Goal: Transaction & Acquisition: Purchase product/service

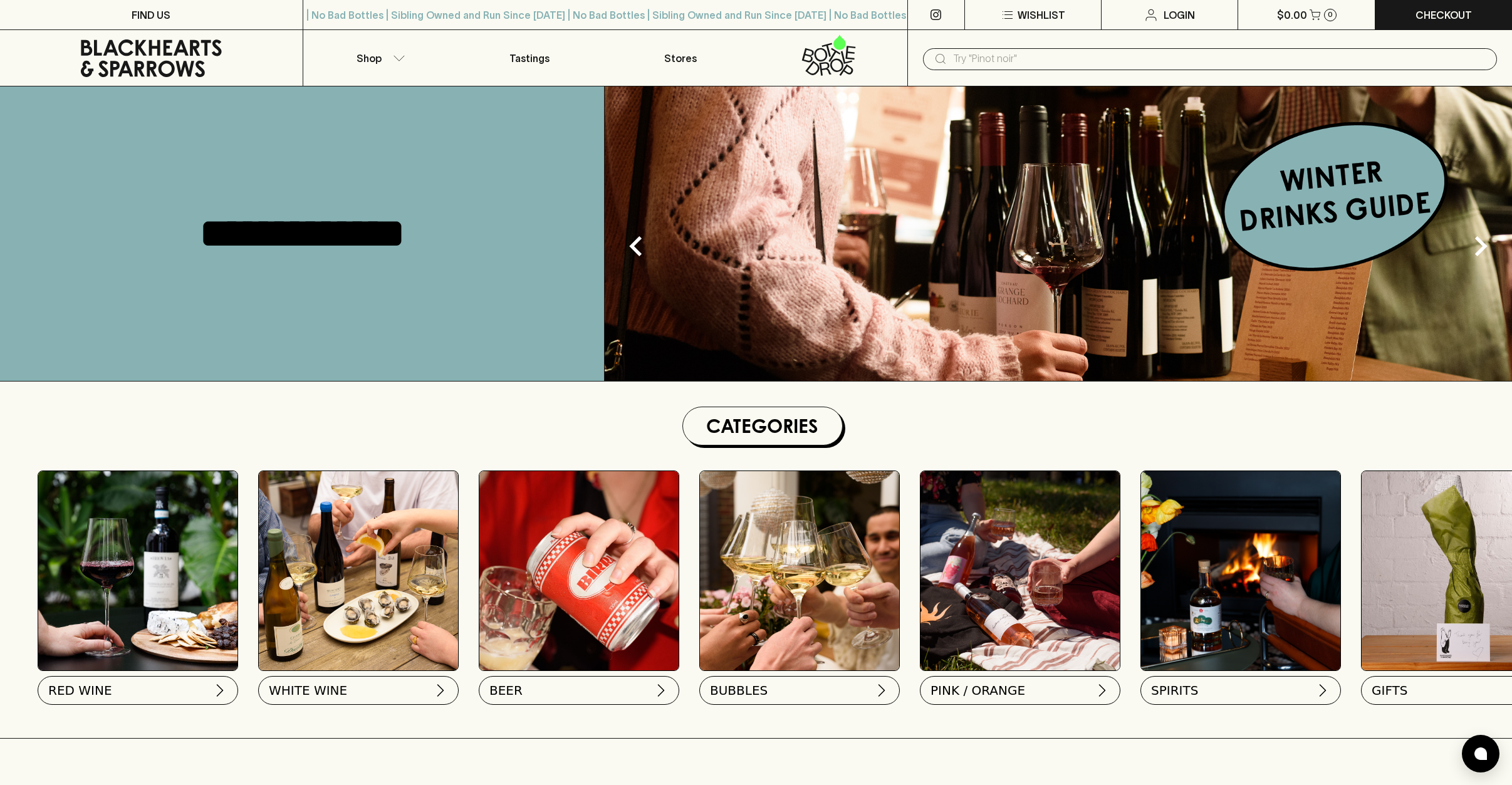
click at [1070, 69] on div "​" at bounding box center [1209, 59] width 574 height 22
click at [1062, 61] on input "text" at bounding box center [1220, 59] width 534 height 20
click at [1001, 63] on input "text" at bounding box center [1220, 59] width 534 height 20
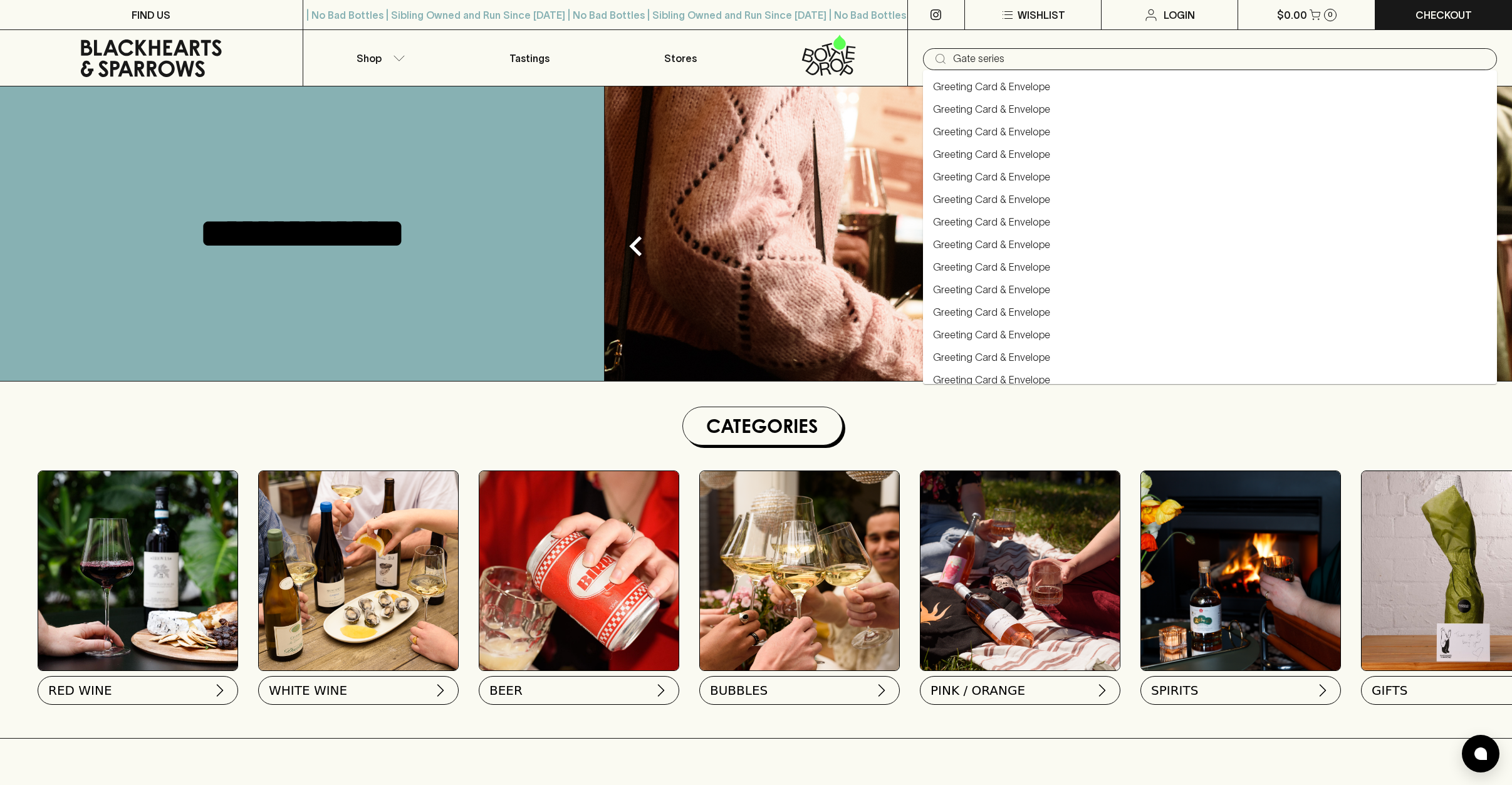
type input "Gate series"
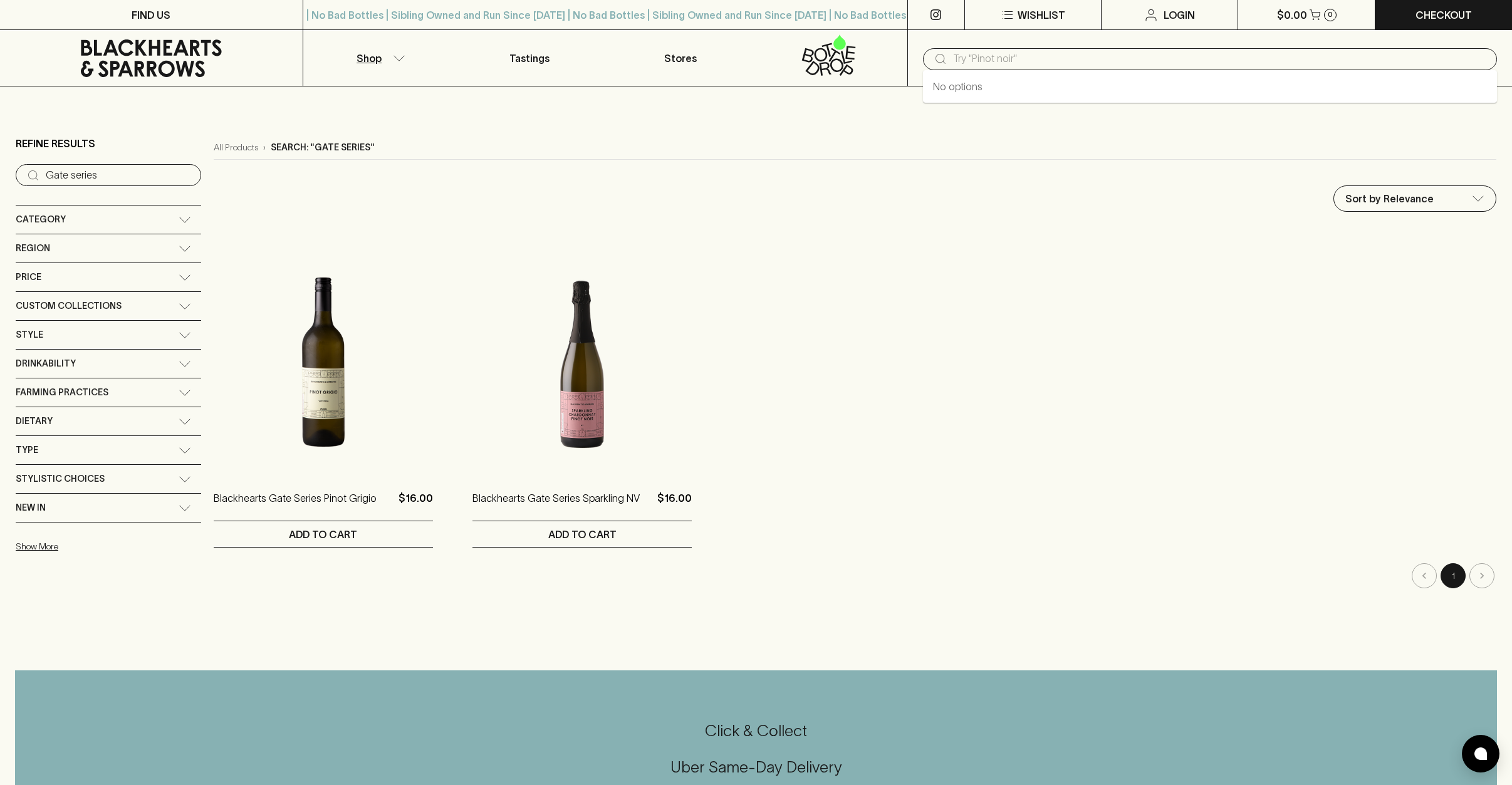
click at [1046, 53] on input "text" at bounding box center [1220, 59] width 534 height 20
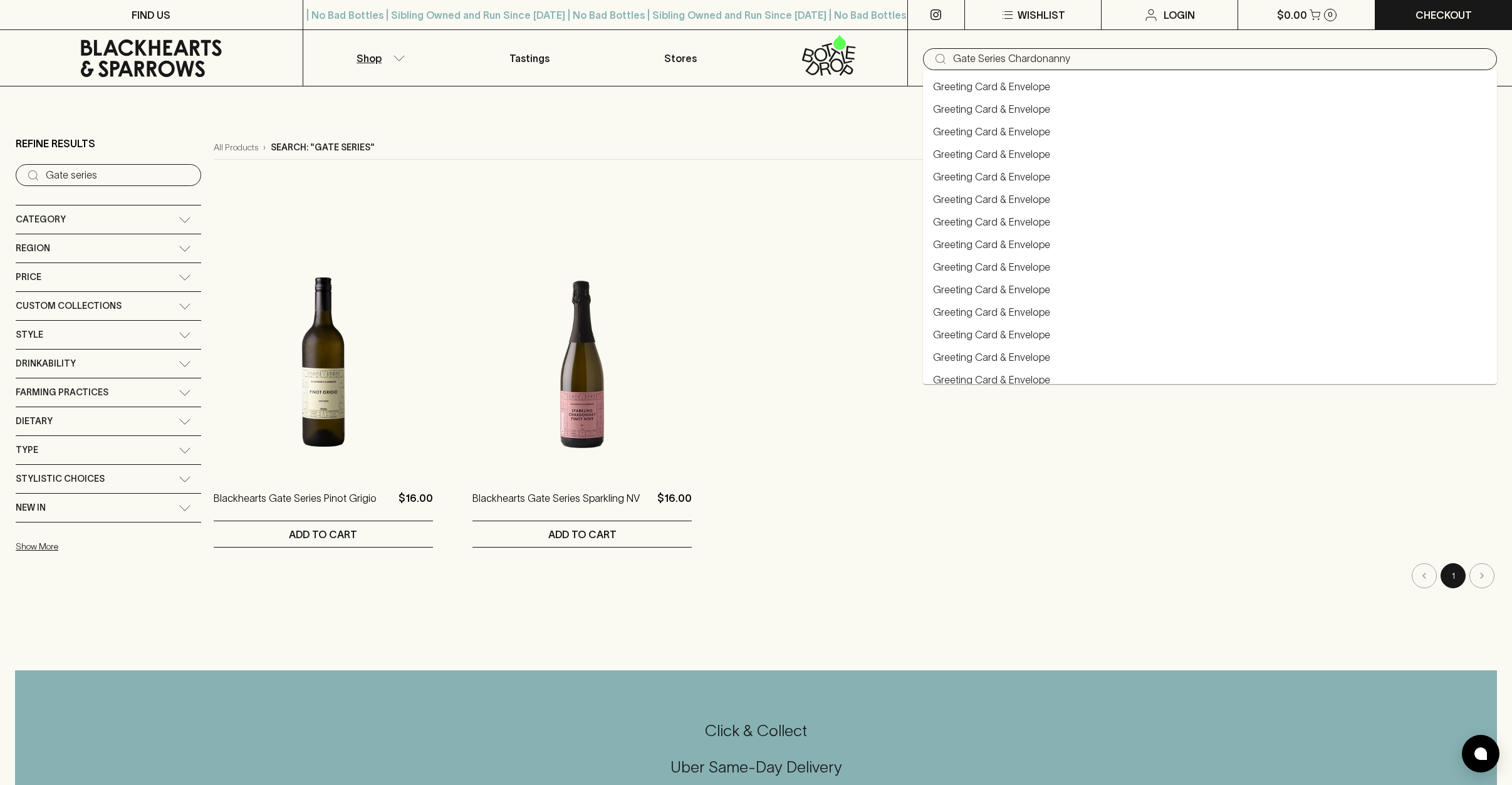
type input "Gate Series Chardonanny"
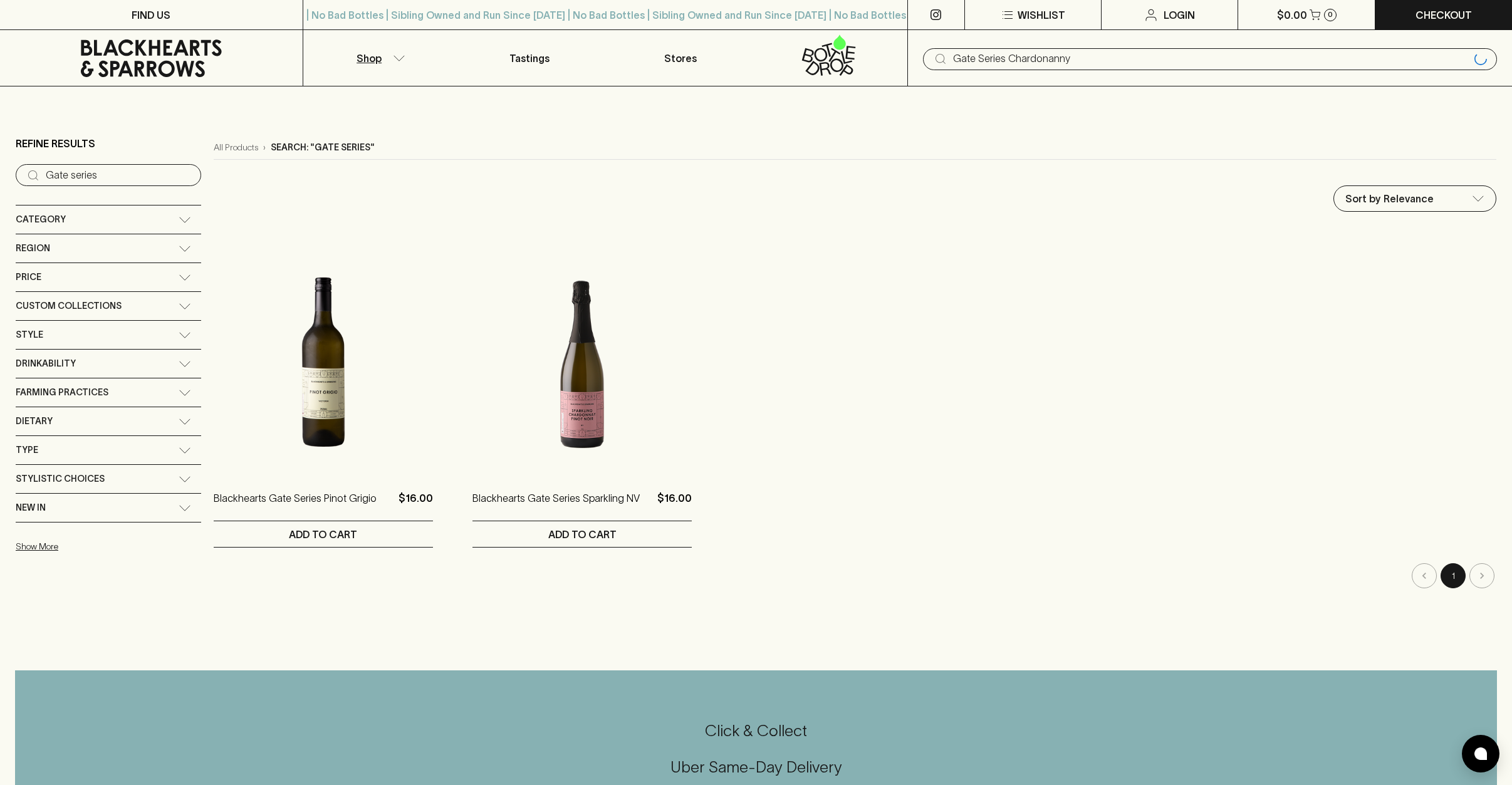
type input "Gate Series Chardonanny"
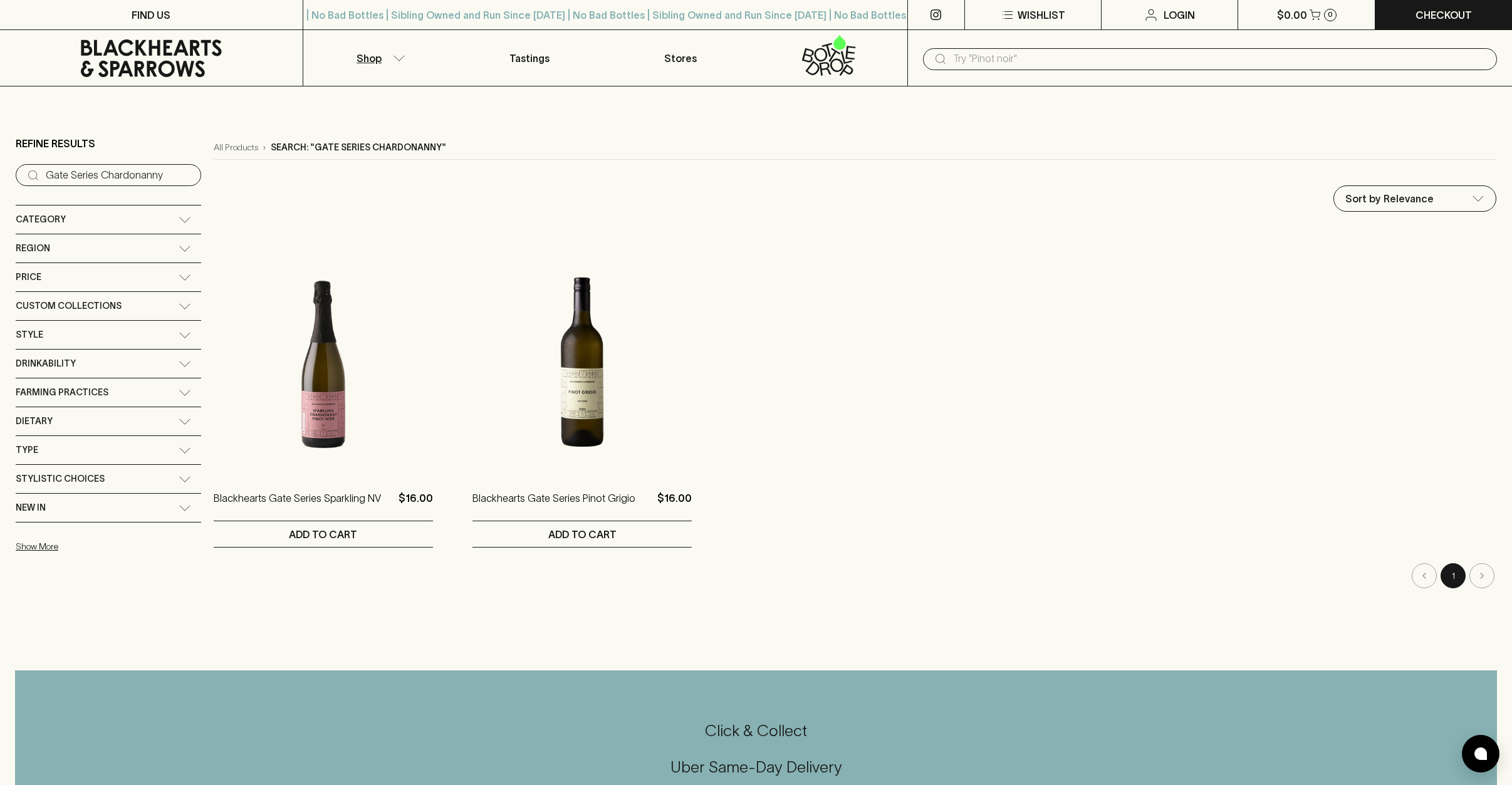
click at [75, 222] on div "Category" at bounding box center [97, 219] width 163 height 16
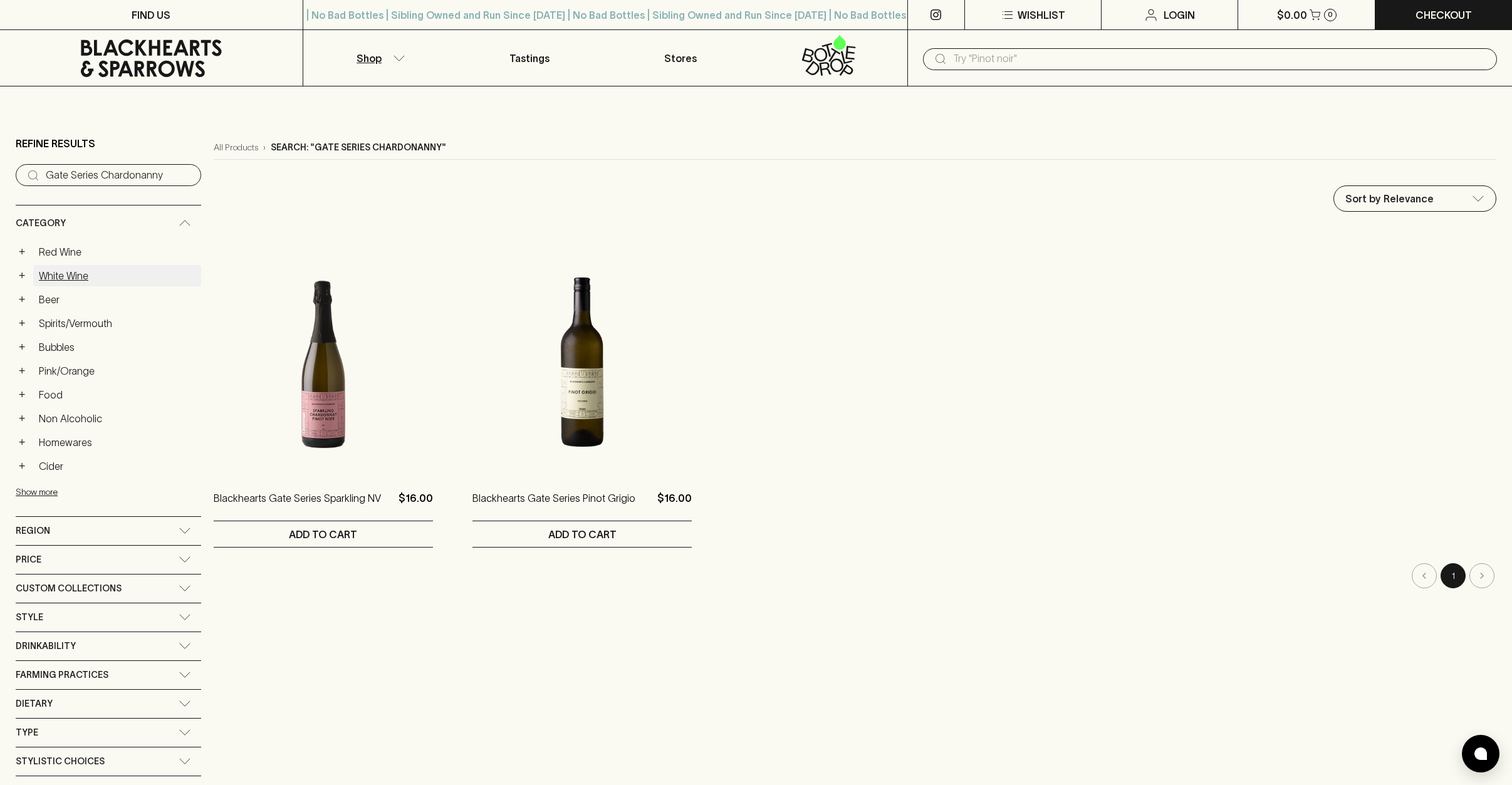
click at [65, 276] on link "White Wine" at bounding box center [117, 275] width 168 height 22
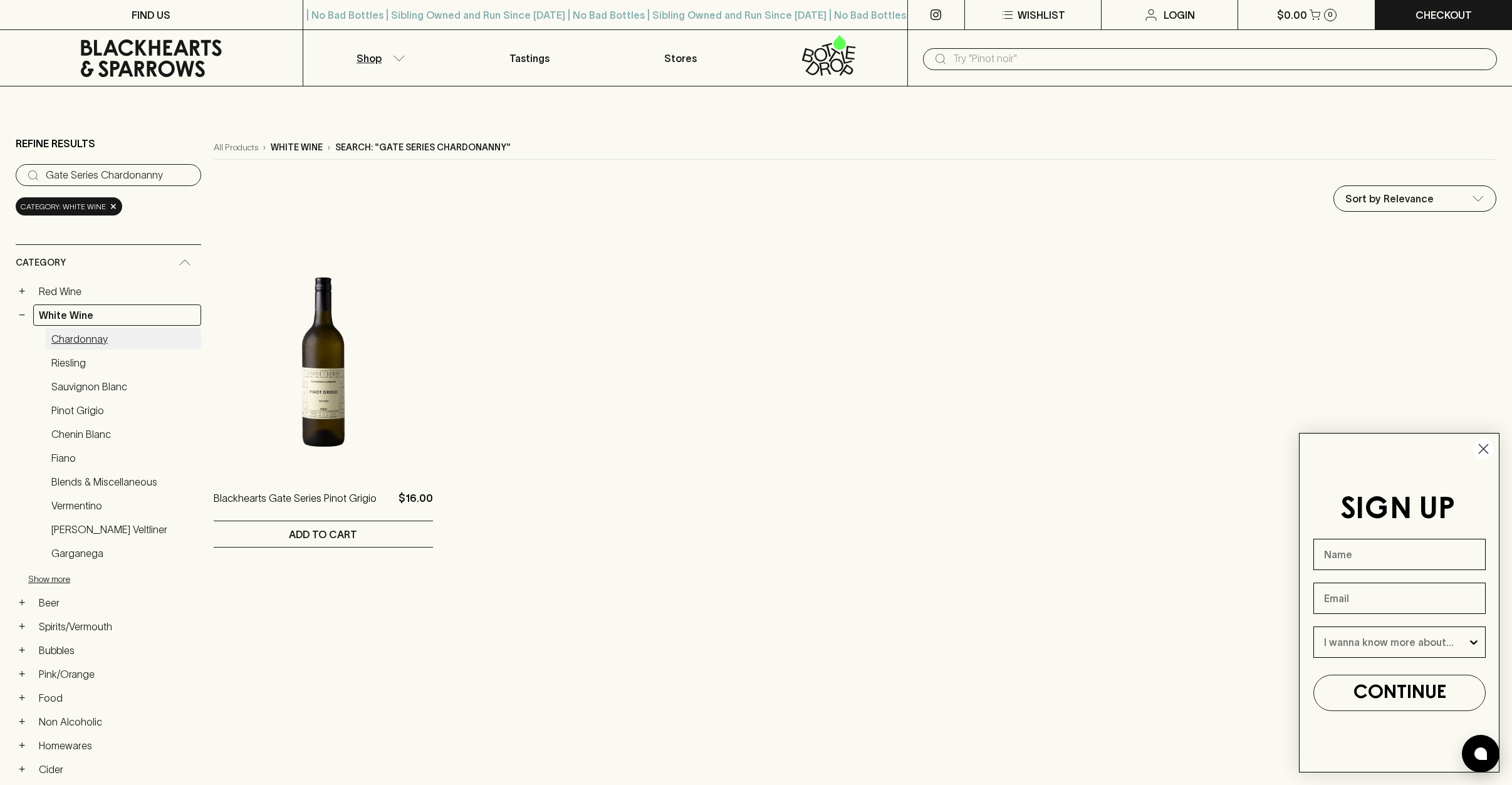
click at [92, 337] on link "Chardonnay" at bounding box center [123, 339] width 155 height 22
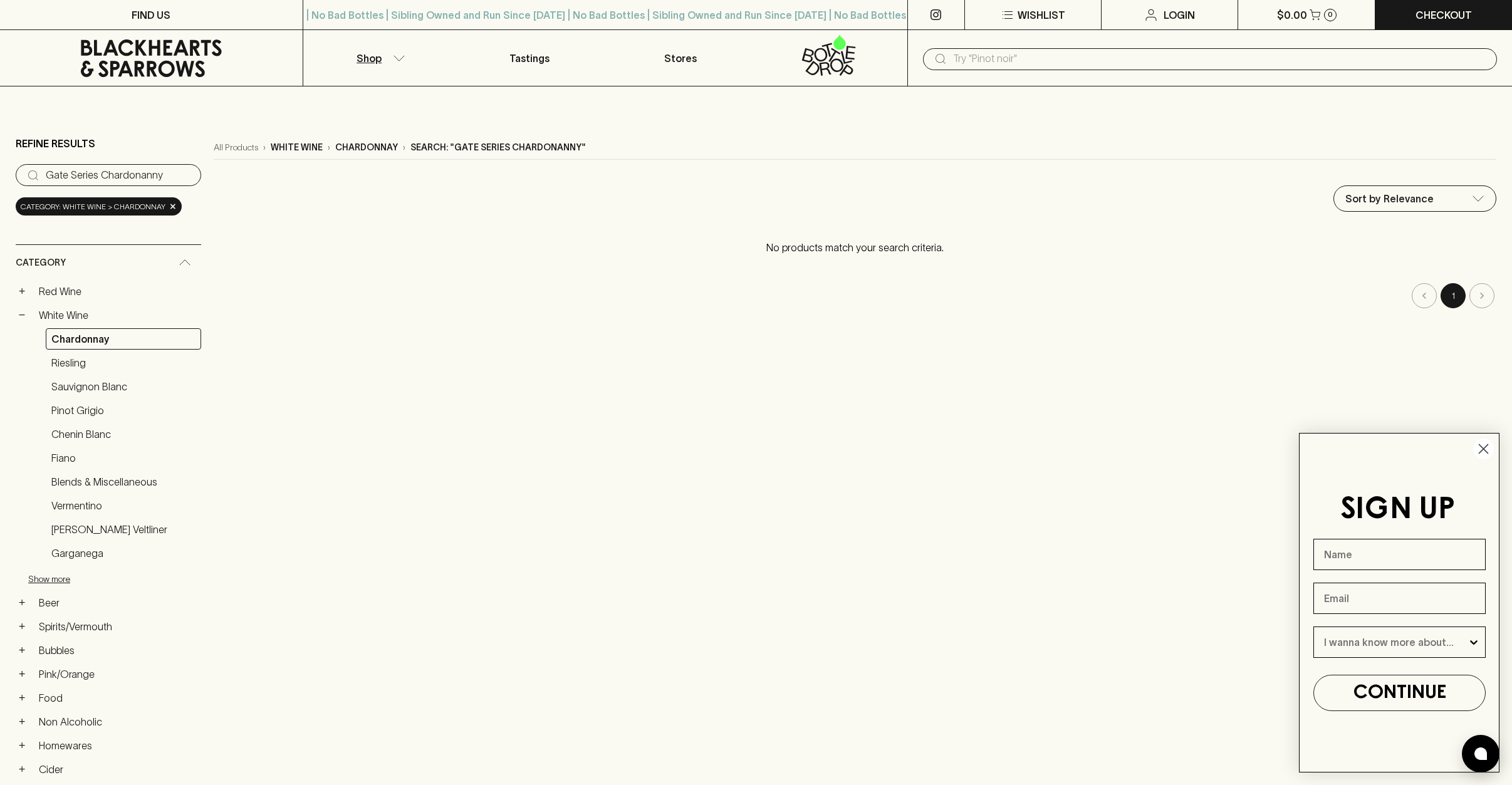
click at [1480, 450] on circle "Close dialog" at bounding box center [1483, 449] width 21 height 21
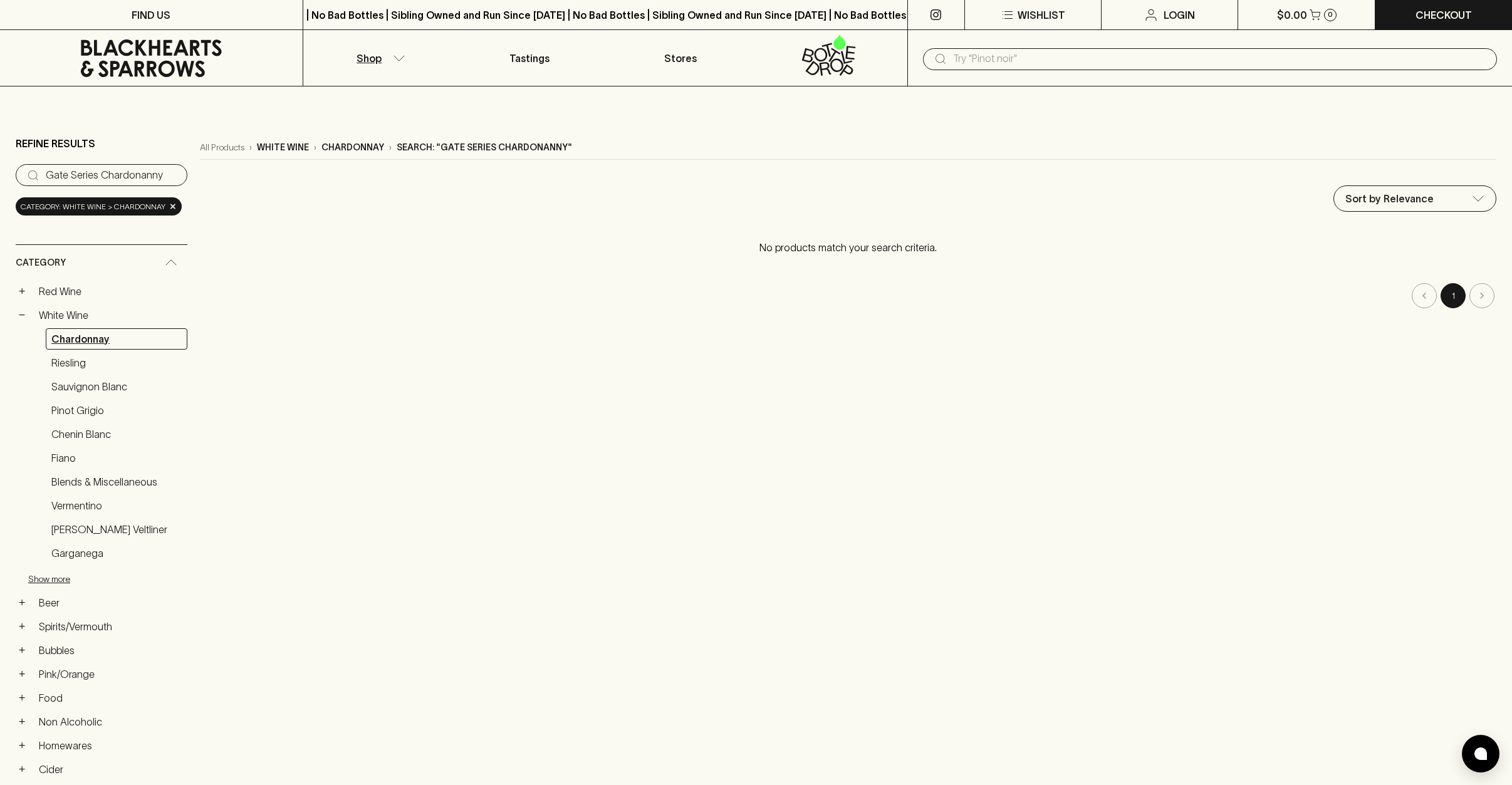
click at [97, 340] on link "Chardonnay" at bounding box center [117, 339] width 141 height 22
click at [71, 184] on input "Gate Series Chardonanny" at bounding box center [112, 175] width 132 height 20
click at [173, 174] on input "Gate Series Chardonanny" at bounding box center [112, 175] width 132 height 20
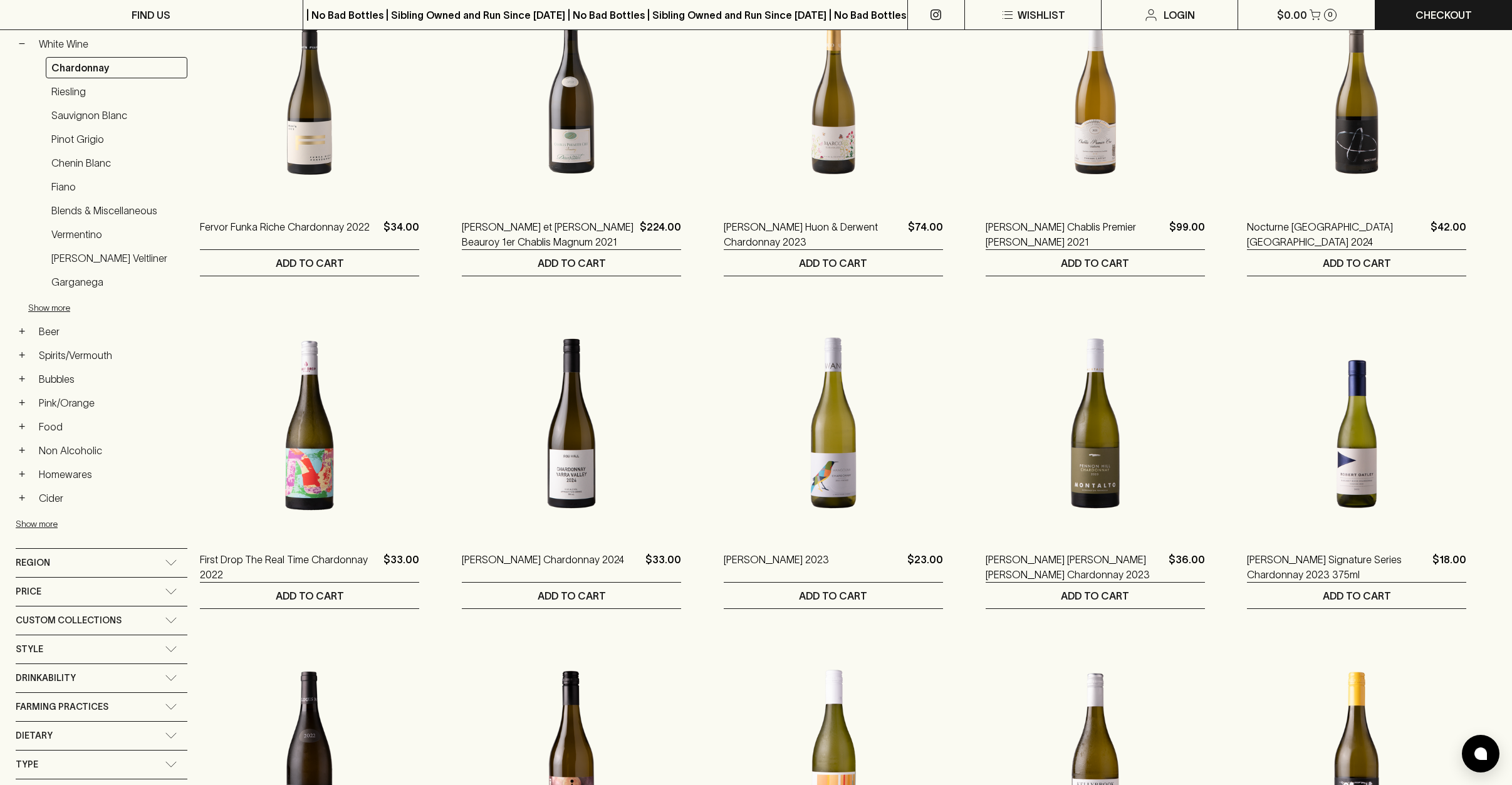
scroll to position [219, 0]
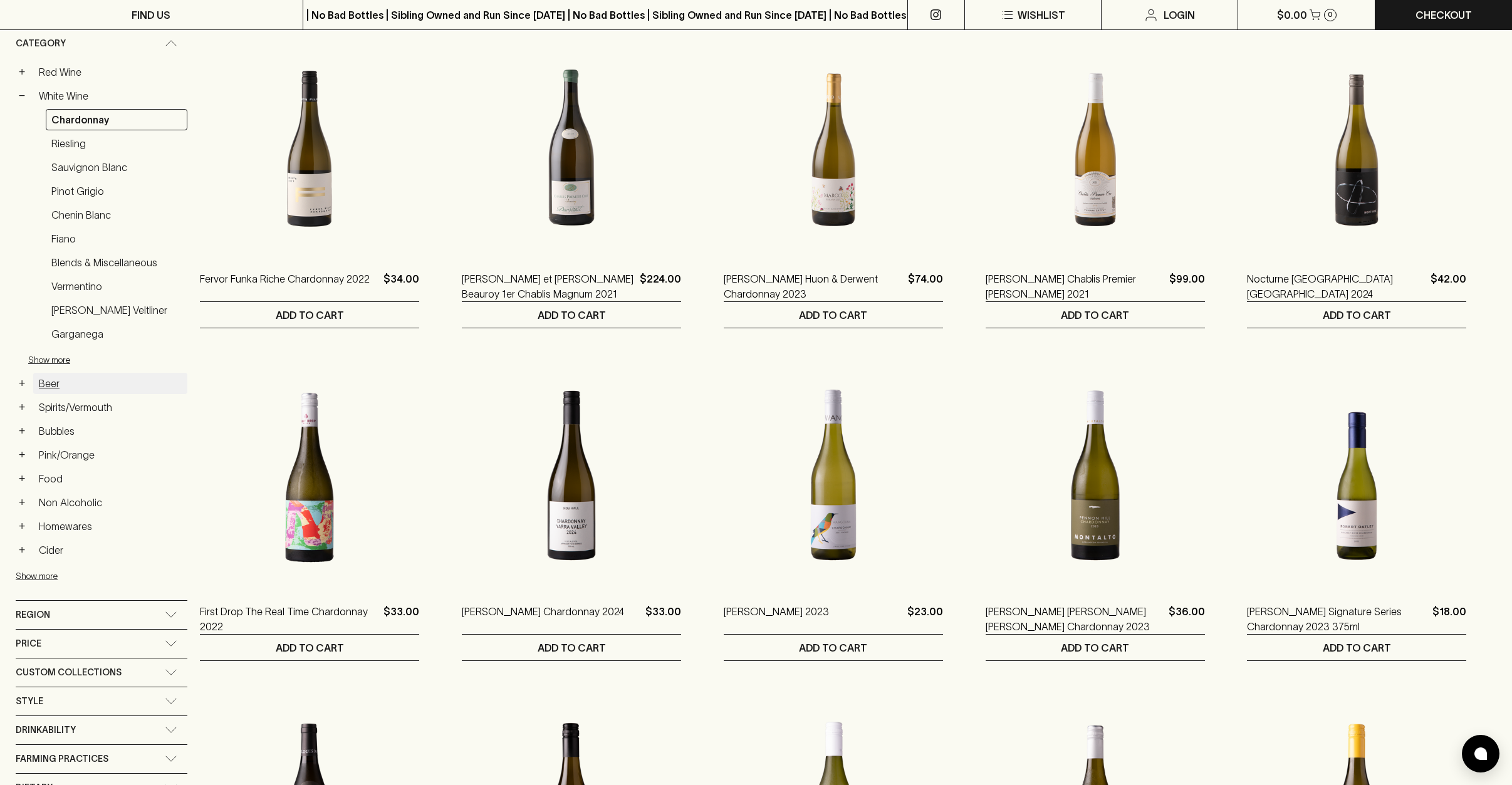
click at [51, 386] on link "Beer" at bounding box center [110, 383] width 154 height 22
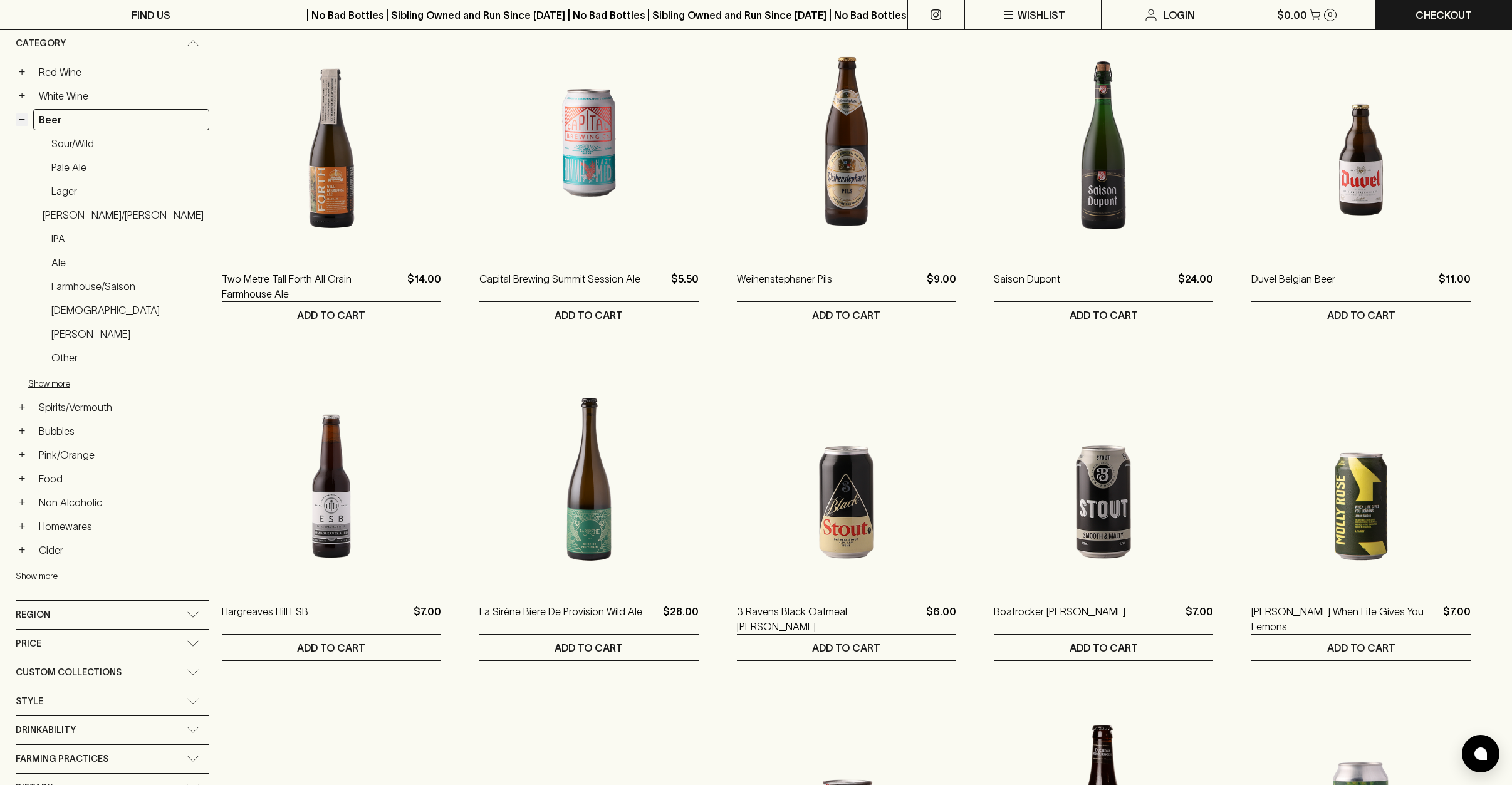
click at [18, 120] on button "−" at bounding box center [22, 120] width 13 height 13
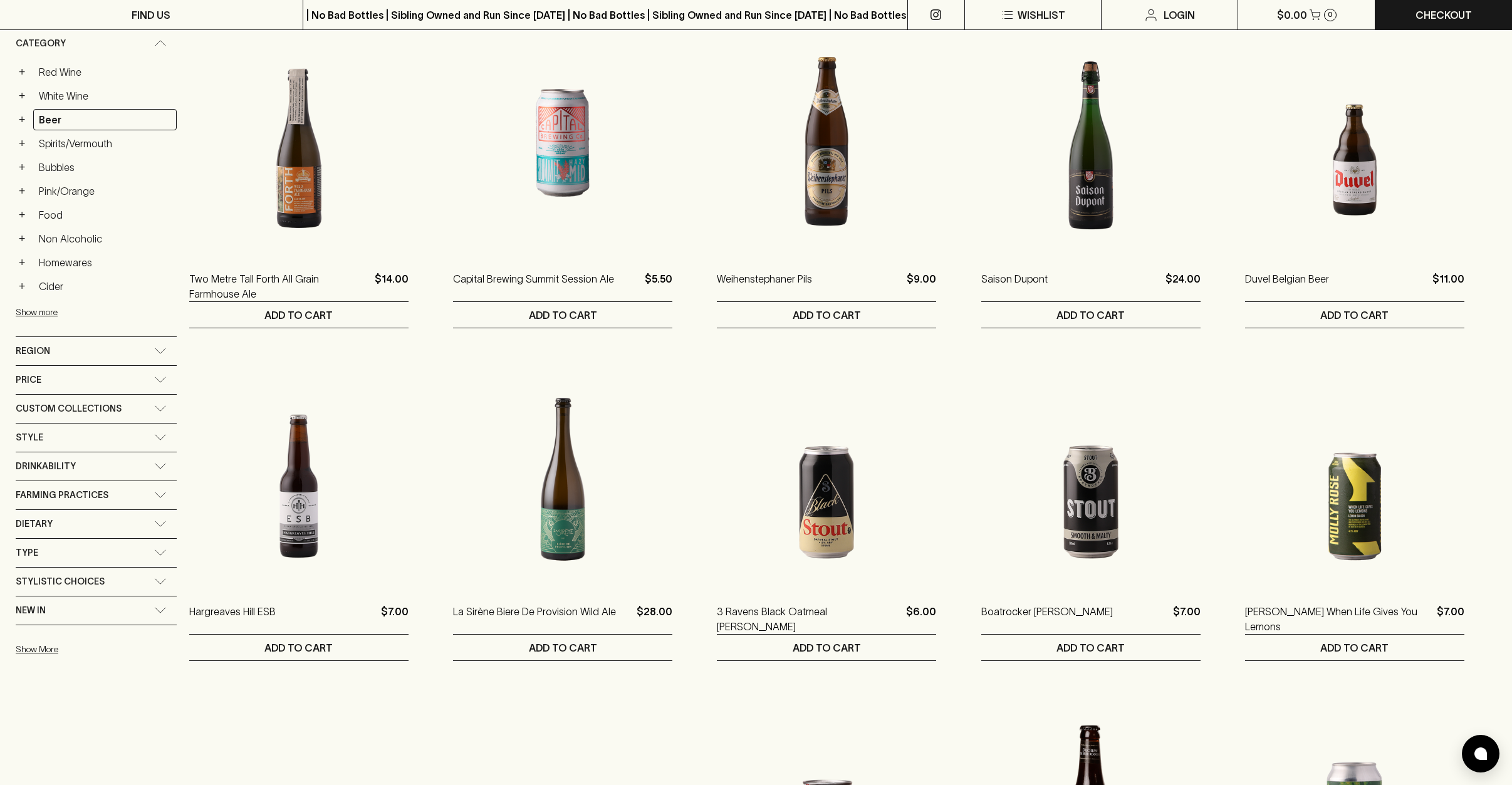
click at [18, 102] on div "+ White Wine" at bounding box center [96, 96] width 161 height 22
click at [18, 99] on button "+" at bounding box center [22, 96] width 13 height 13
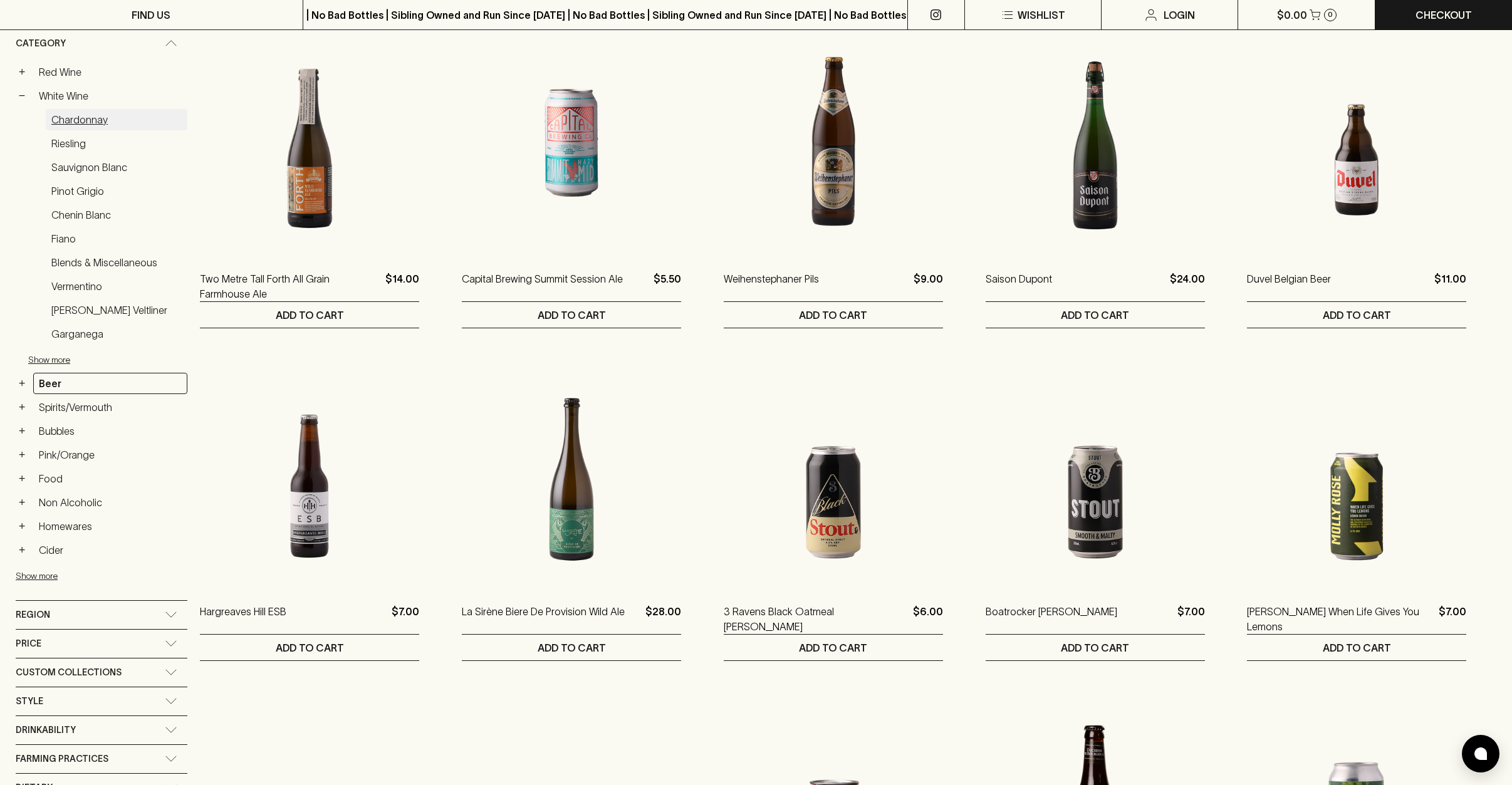
click at [76, 120] on link "Chardonnay" at bounding box center [117, 120] width 141 height 22
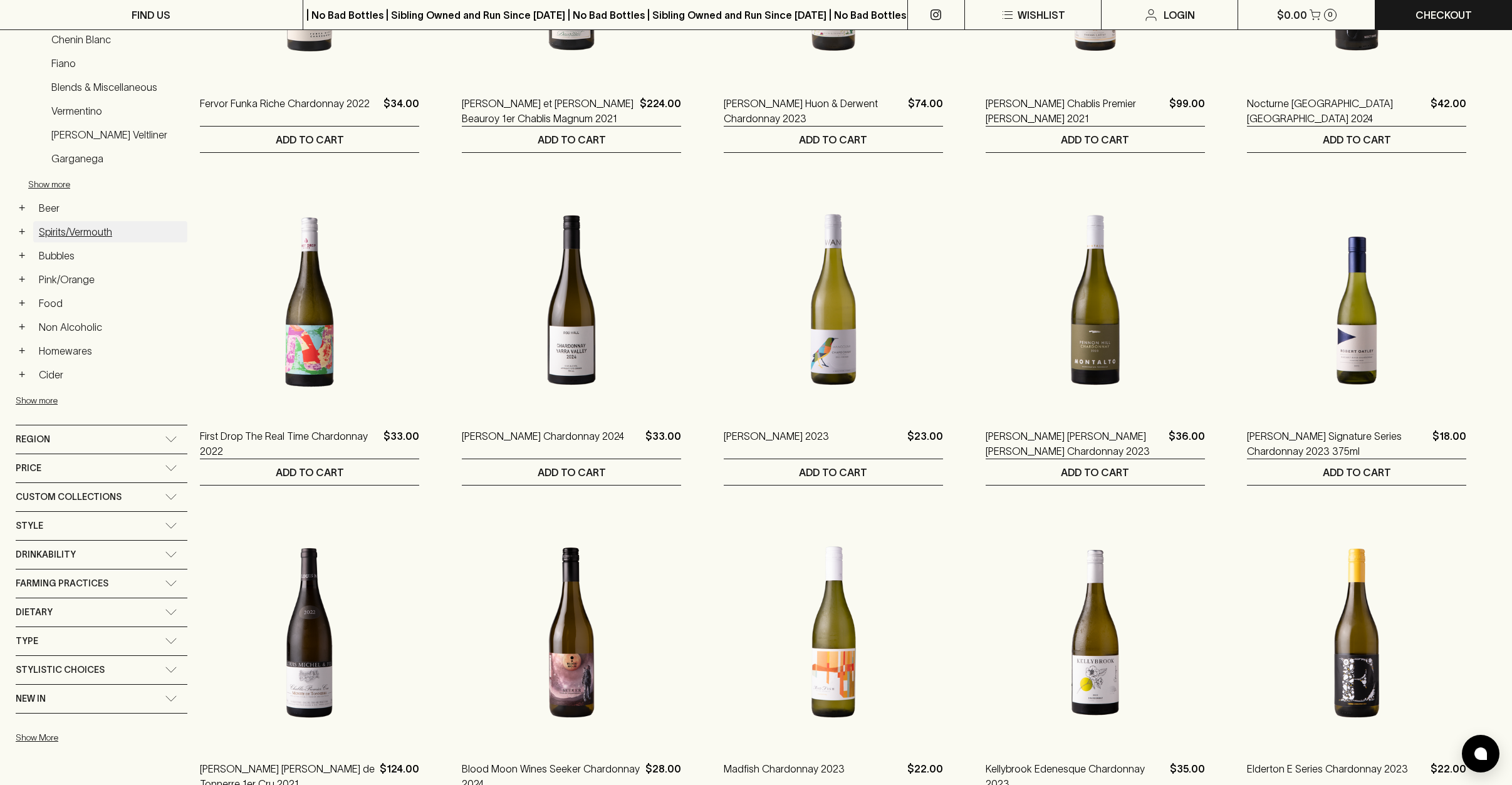
scroll to position [401, 0]
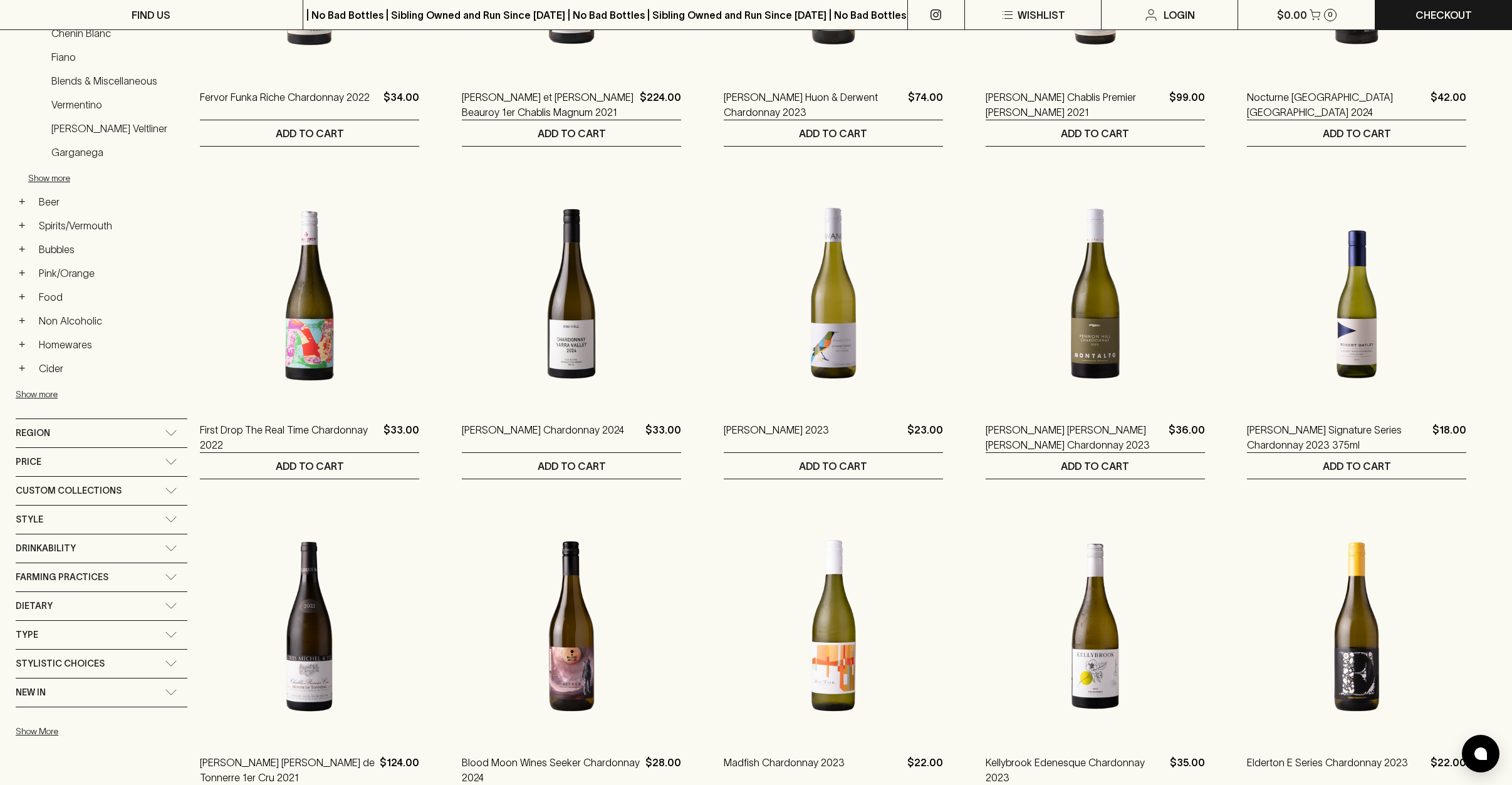
click at [162, 459] on div "Price" at bounding box center [90, 462] width 149 height 16
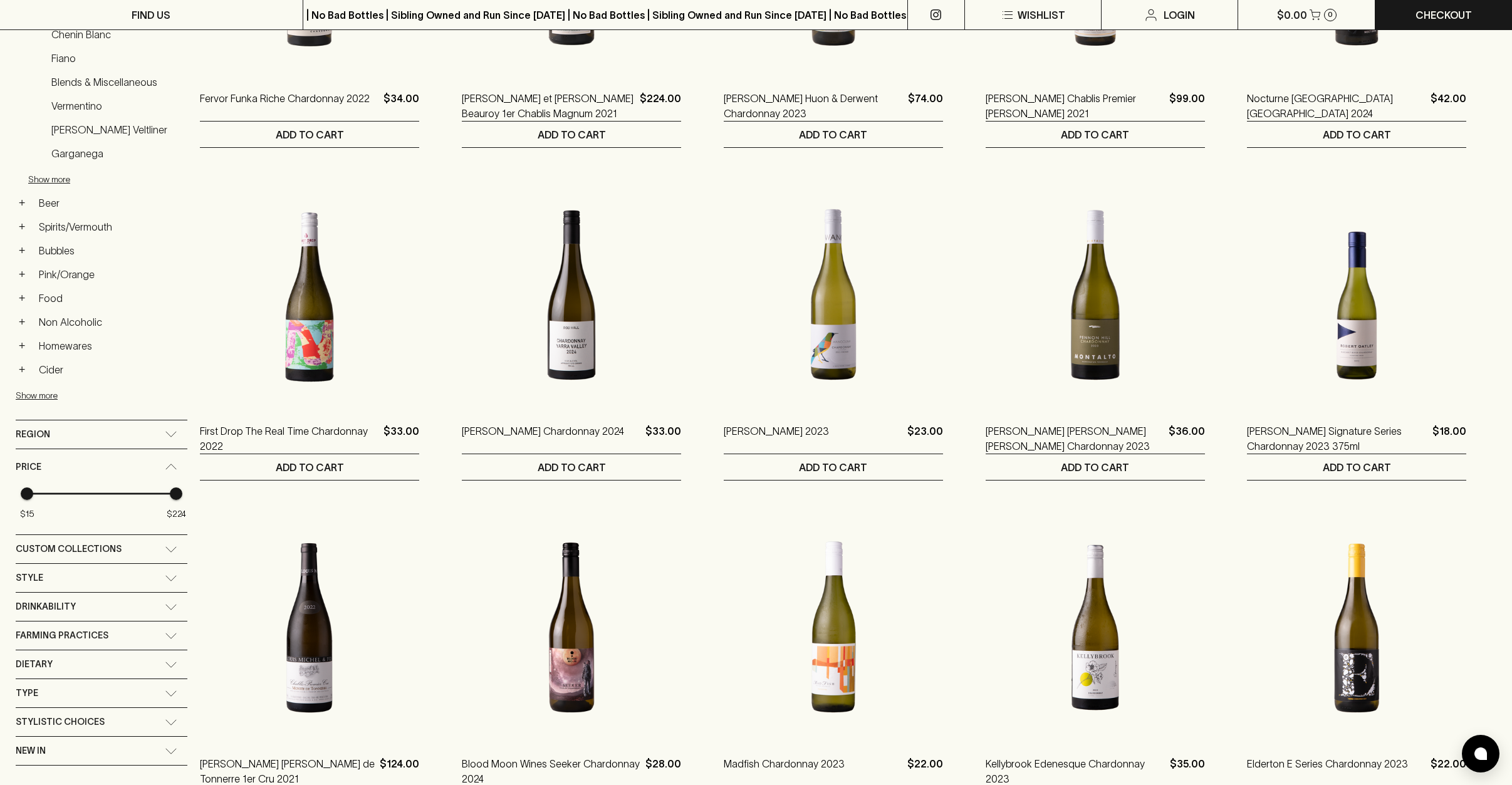
scroll to position [396, 0]
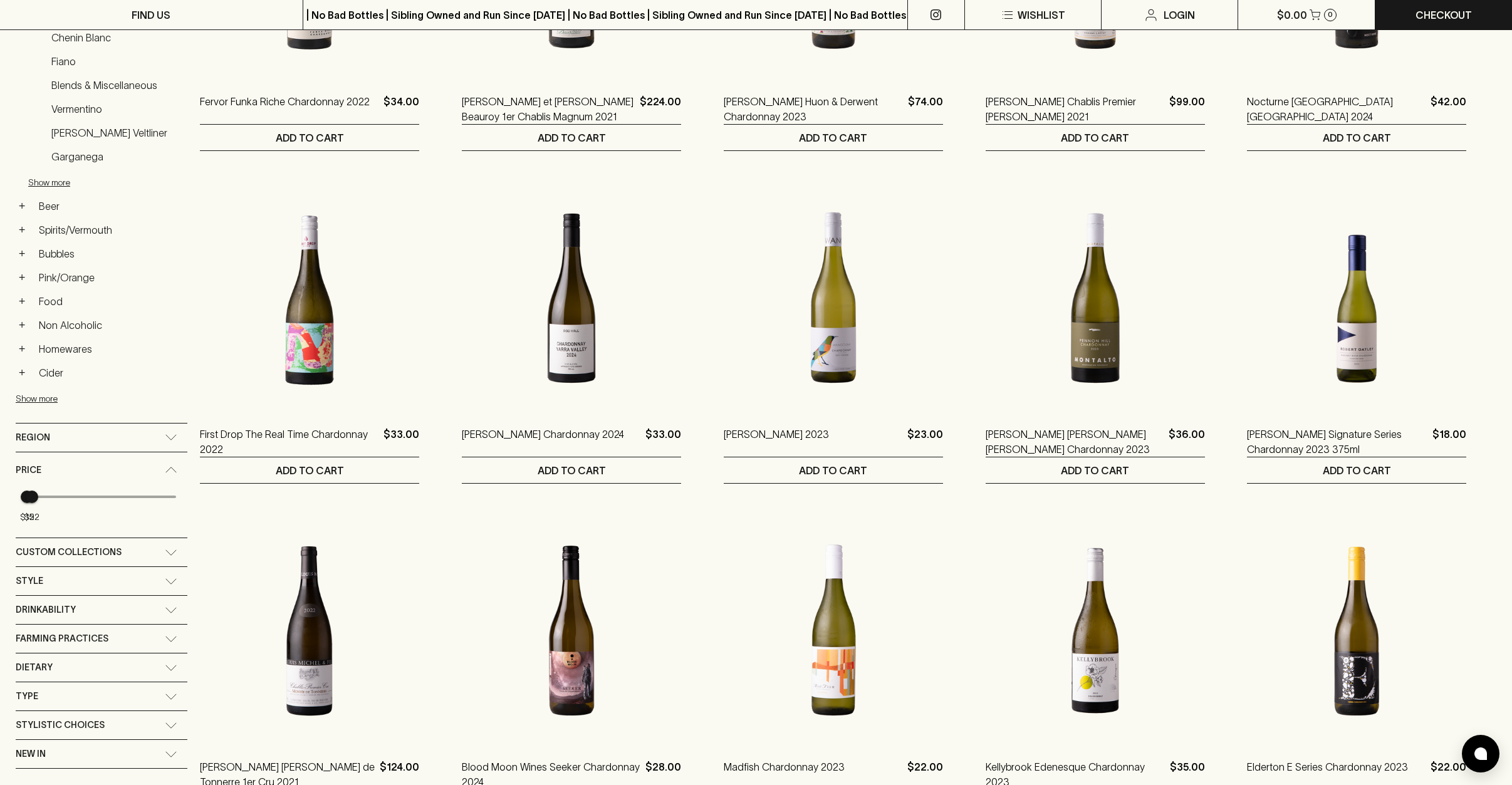
type input "20"
drag, startPoint x: 180, startPoint y: 494, endPoint x: 30, endPoint y: 500, distance: 150.1
click at [30, 500] on span "$20" at bounding box center [30, 497] width 13 height 13
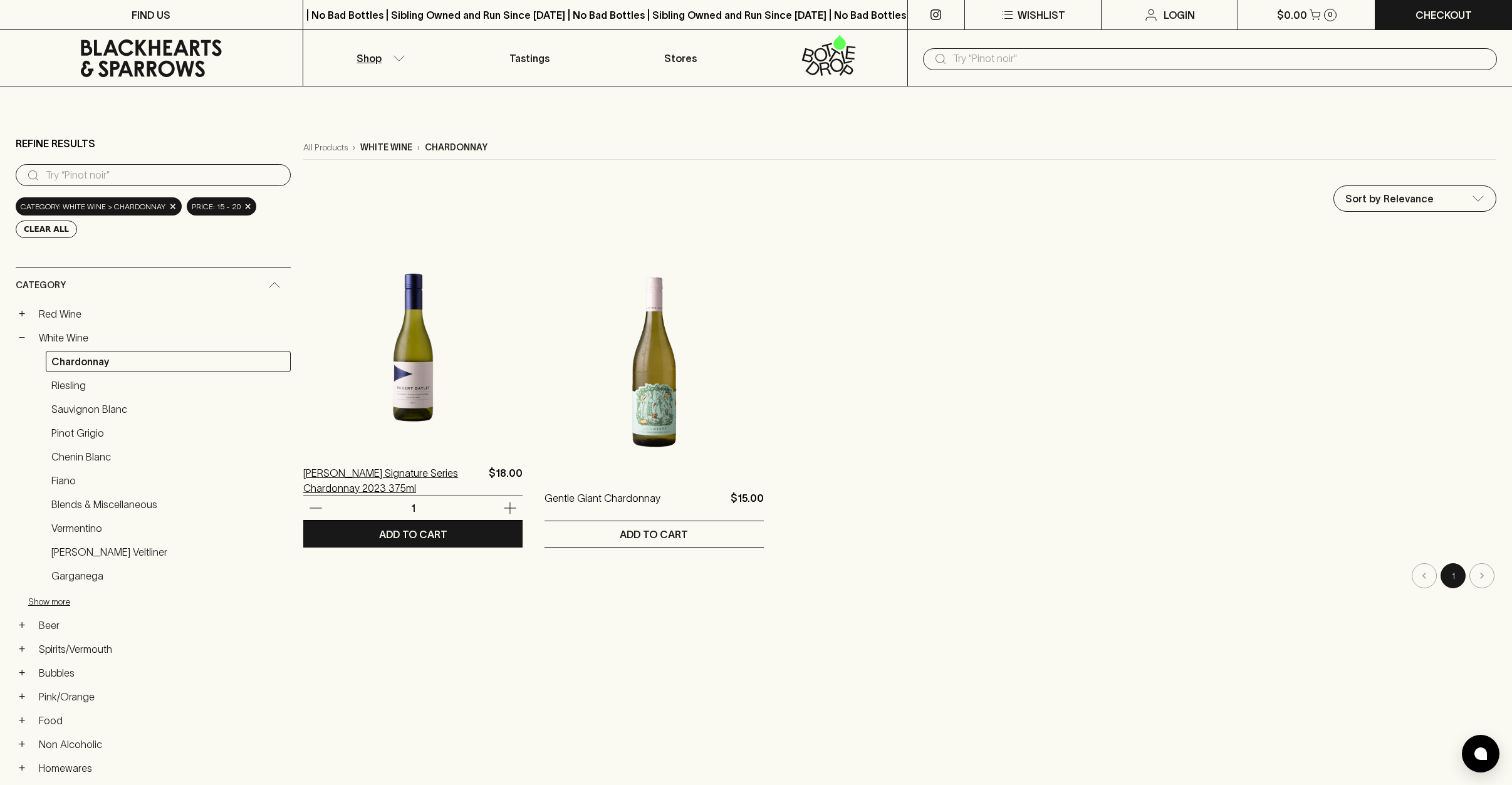
click at [320, 489] on p "Robert Oatley Signature Series Chardonnay 2023 375ml" at bounding box center [393, 480] width 181 height 30
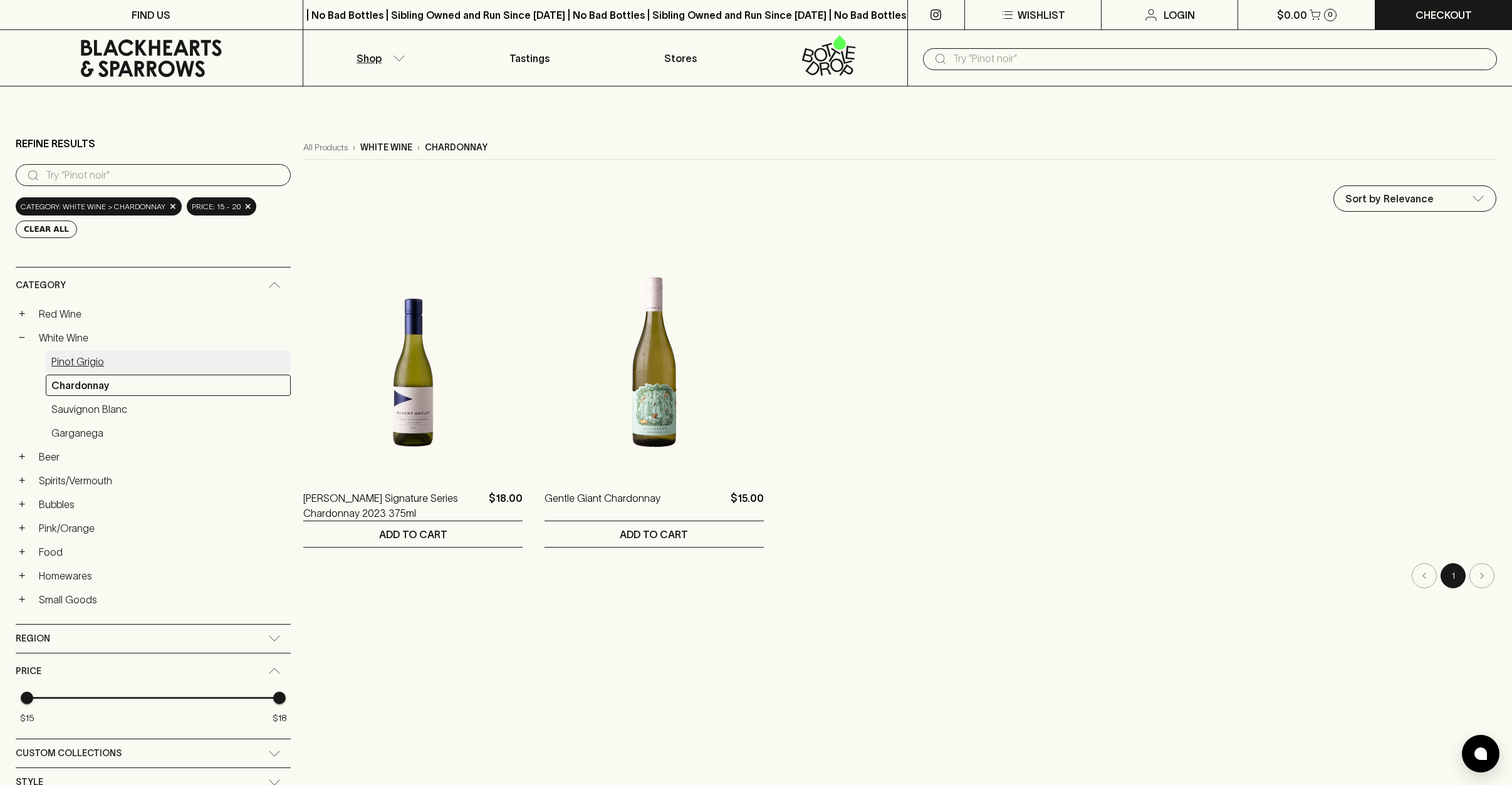
click at [91, 361] on link "Pinot Grigio" at bounding box center [169, 361] width 245 height 22
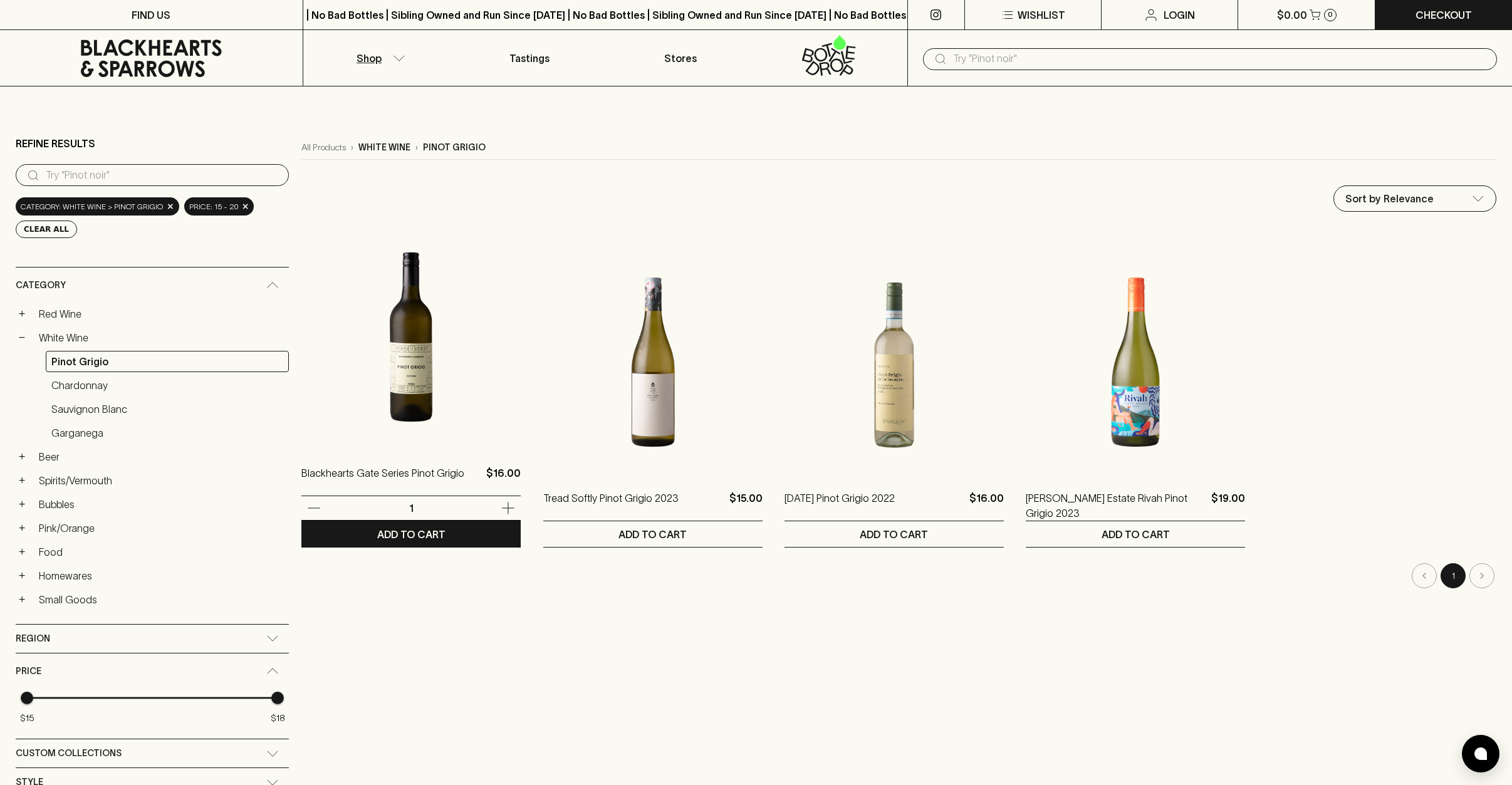
click at [418, 350] on img at bounding box center [410, 337] width 219 height 219
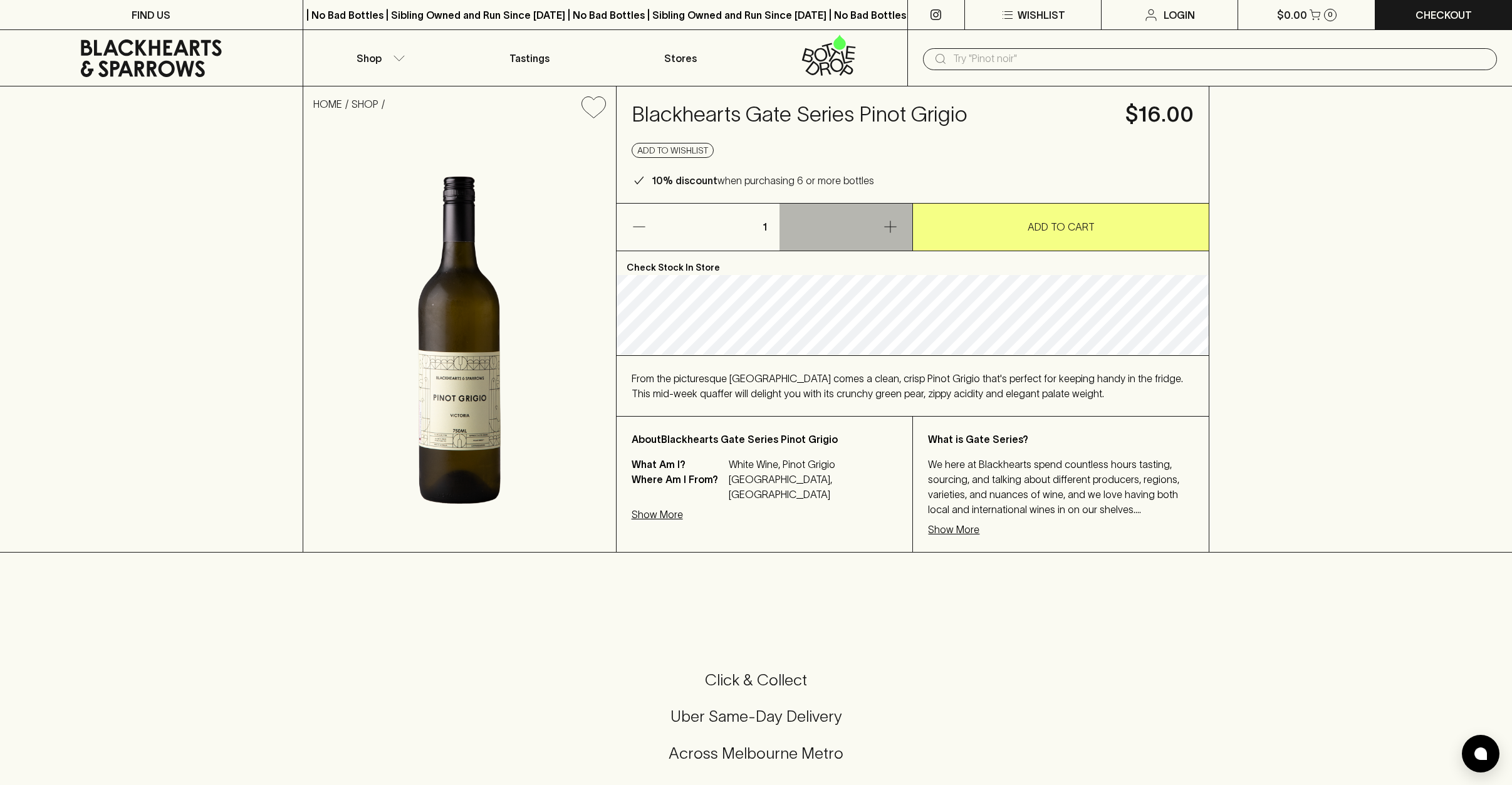
click at [887, 226] on icon "button" at bounding box center [890, 227] width 15 height 15
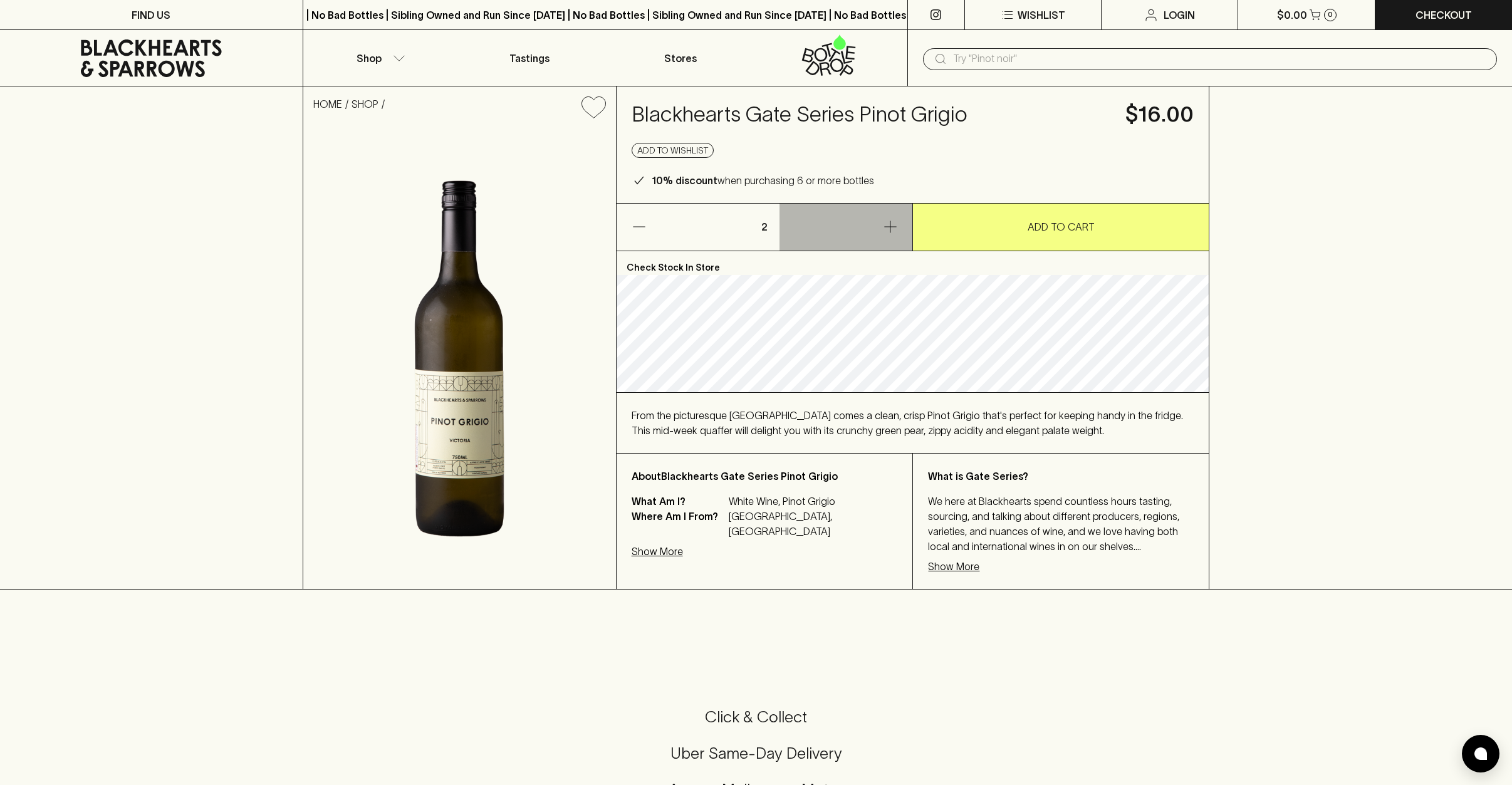
click at [891, 227] on icon "button" at bounding box center [890, 227] width 15 height 15
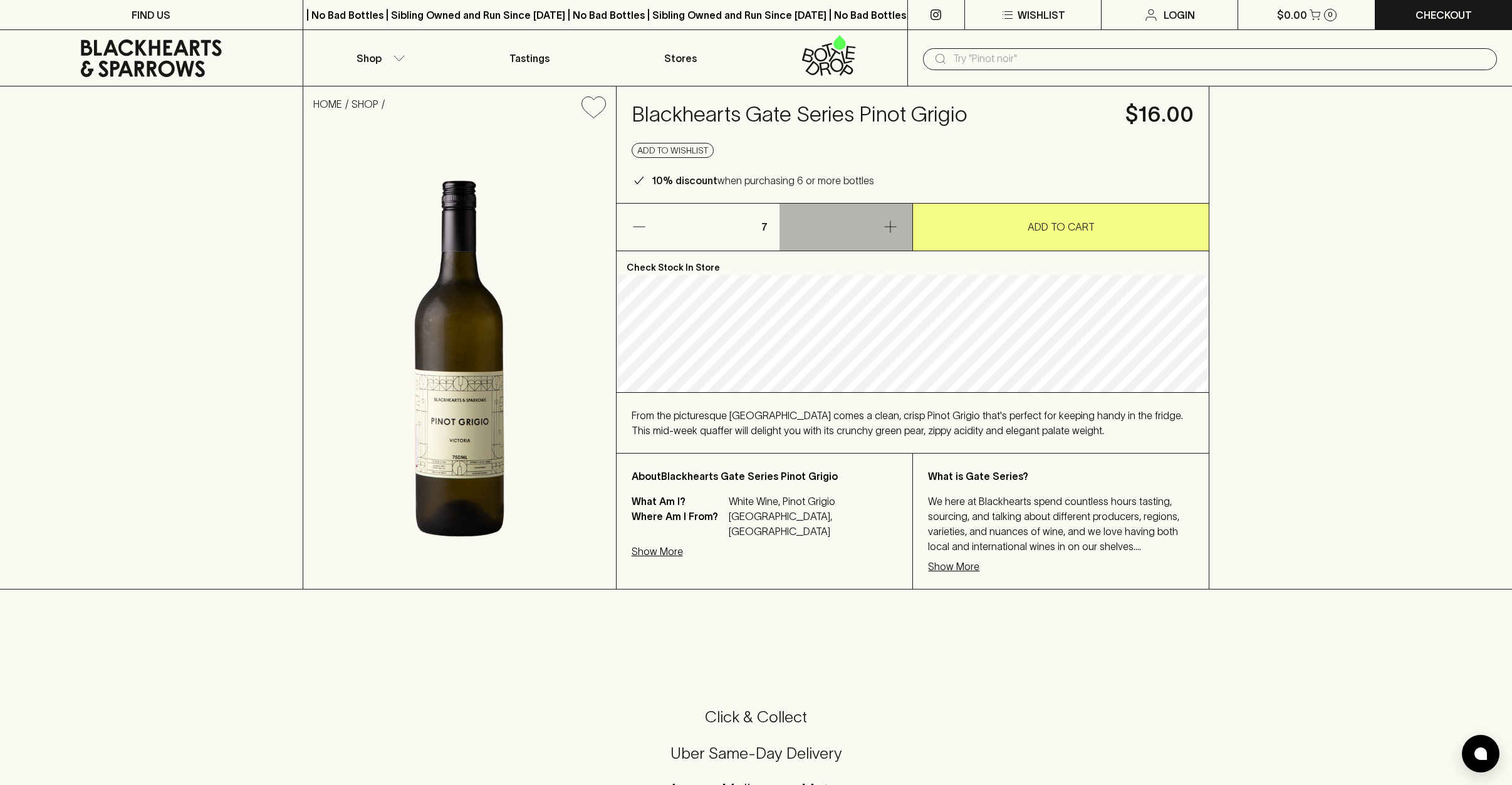
click at [891, 227] on icon "button" at bounding box center [890, 227] width 15 height 15
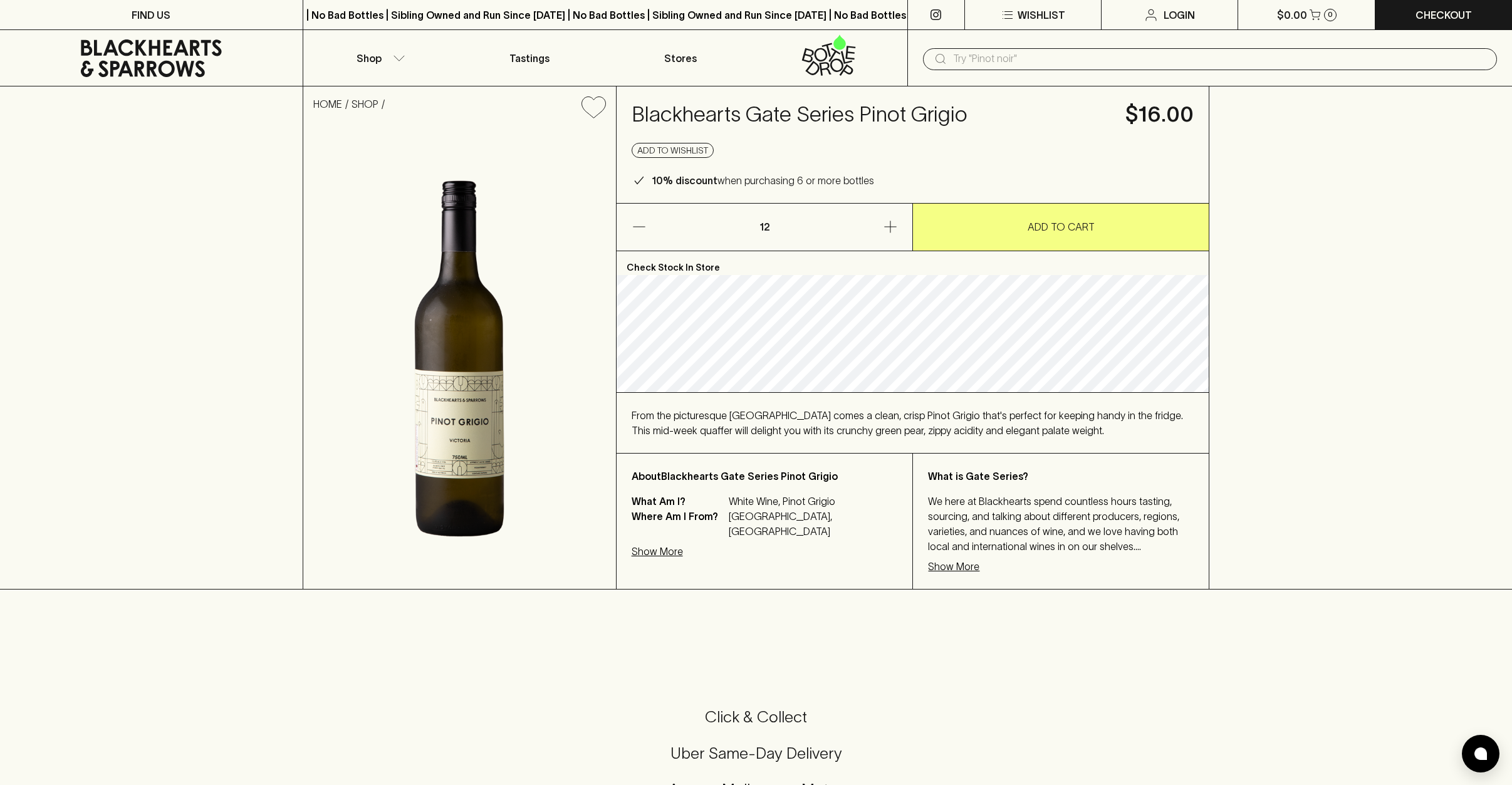
click at [982, 71] on div "​" at bounding box center [1209, 58] width 604 height 56
click at [975, 61] on input "text" at bounding box center [1220, 59] width 534 height 20
drag, startPoint x: 975, startPoint y: 575, endPoint x: 962, endPoint y: 569, distance: 14.3
click at [975, 575] on div "What is Gate Series? We here at Blackhearts spend countless hours tasting, sour…" at bounding box center [1060, 521] width 297 height 135
click at [954, 568] on p "Show More" at bounding box center [953, 566] width 51 height 15
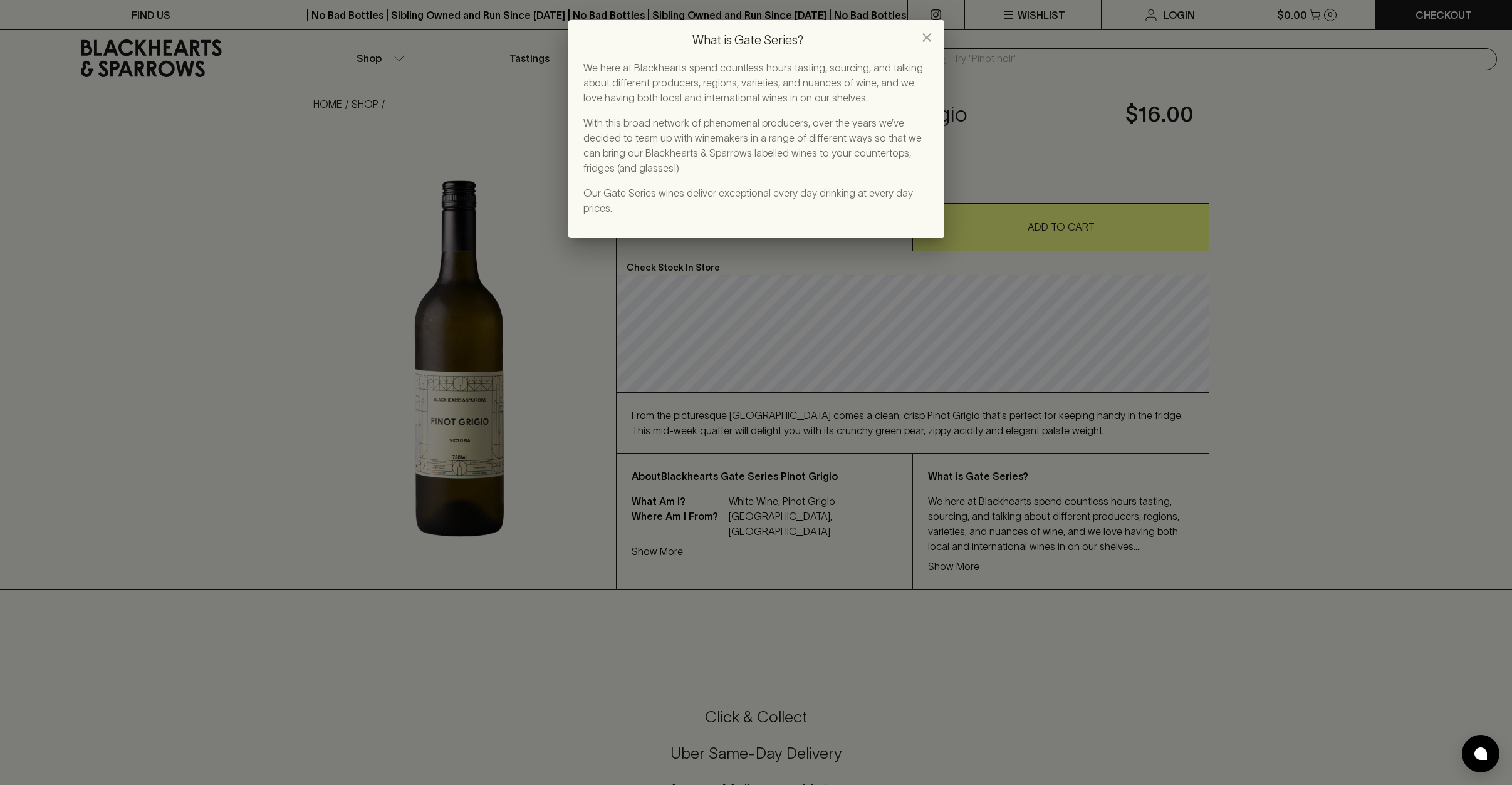
click at [925, 33] on icon "close" at bounding box center [926, 37] width 15 height 15
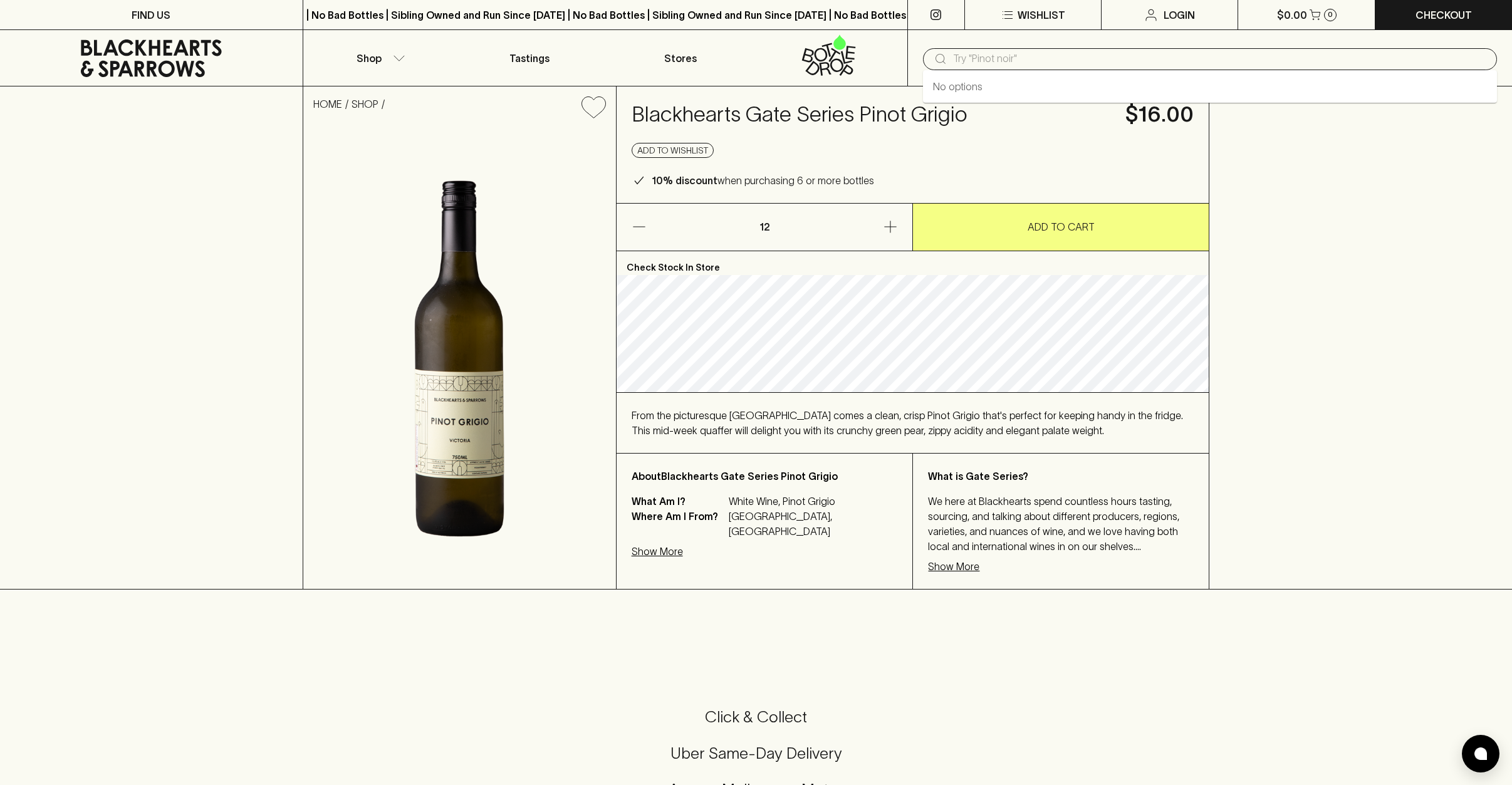
click at [1038, 58] on input "text" at bounding box center [1220, 59] width 534 height 20
click at [120, 62] on icon at bounding box center [152, 58] width 284 height 38
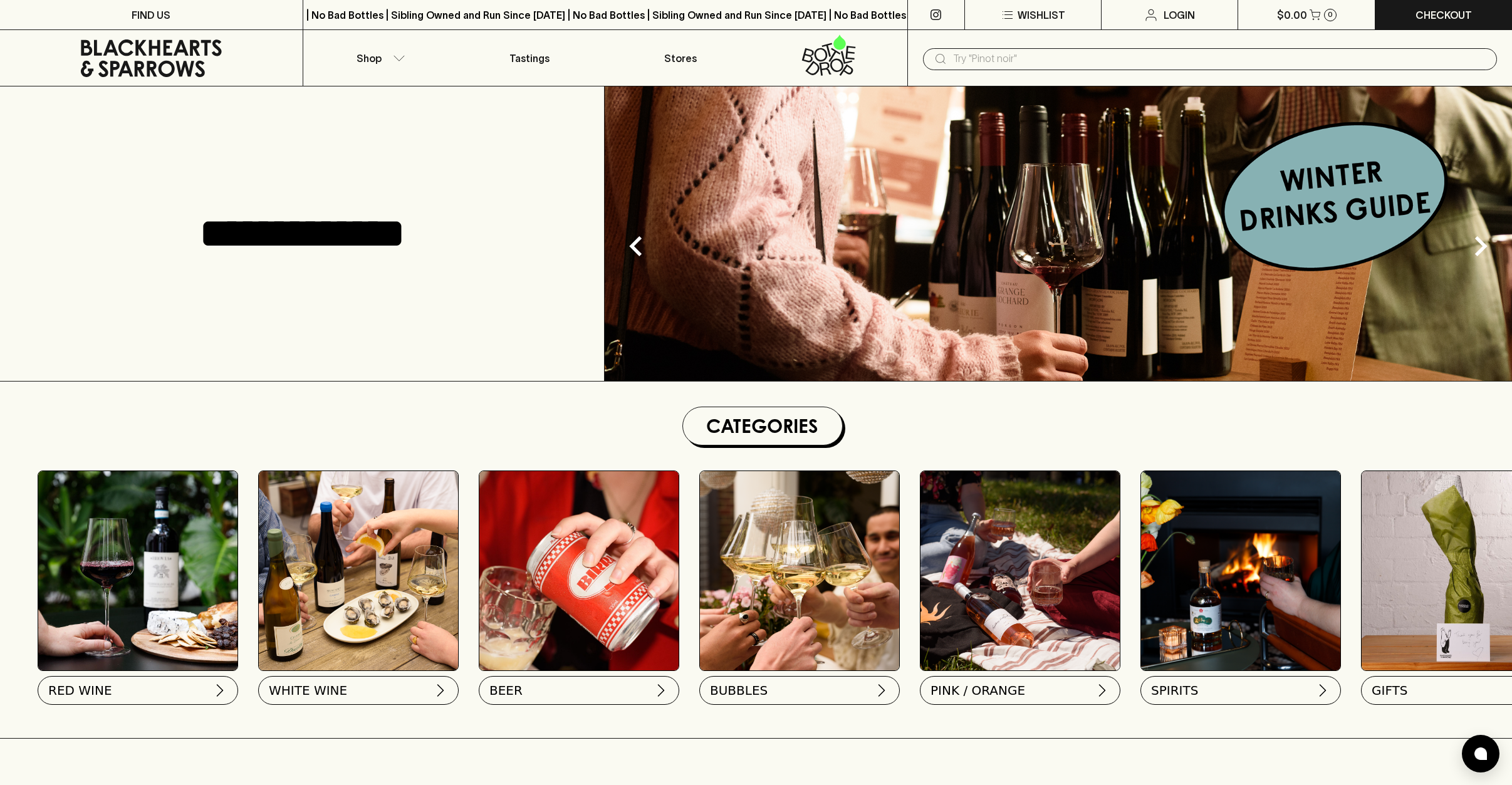
click at [1006, 62] on input "text" at bounding box center [1220, 59] width 534 height 20
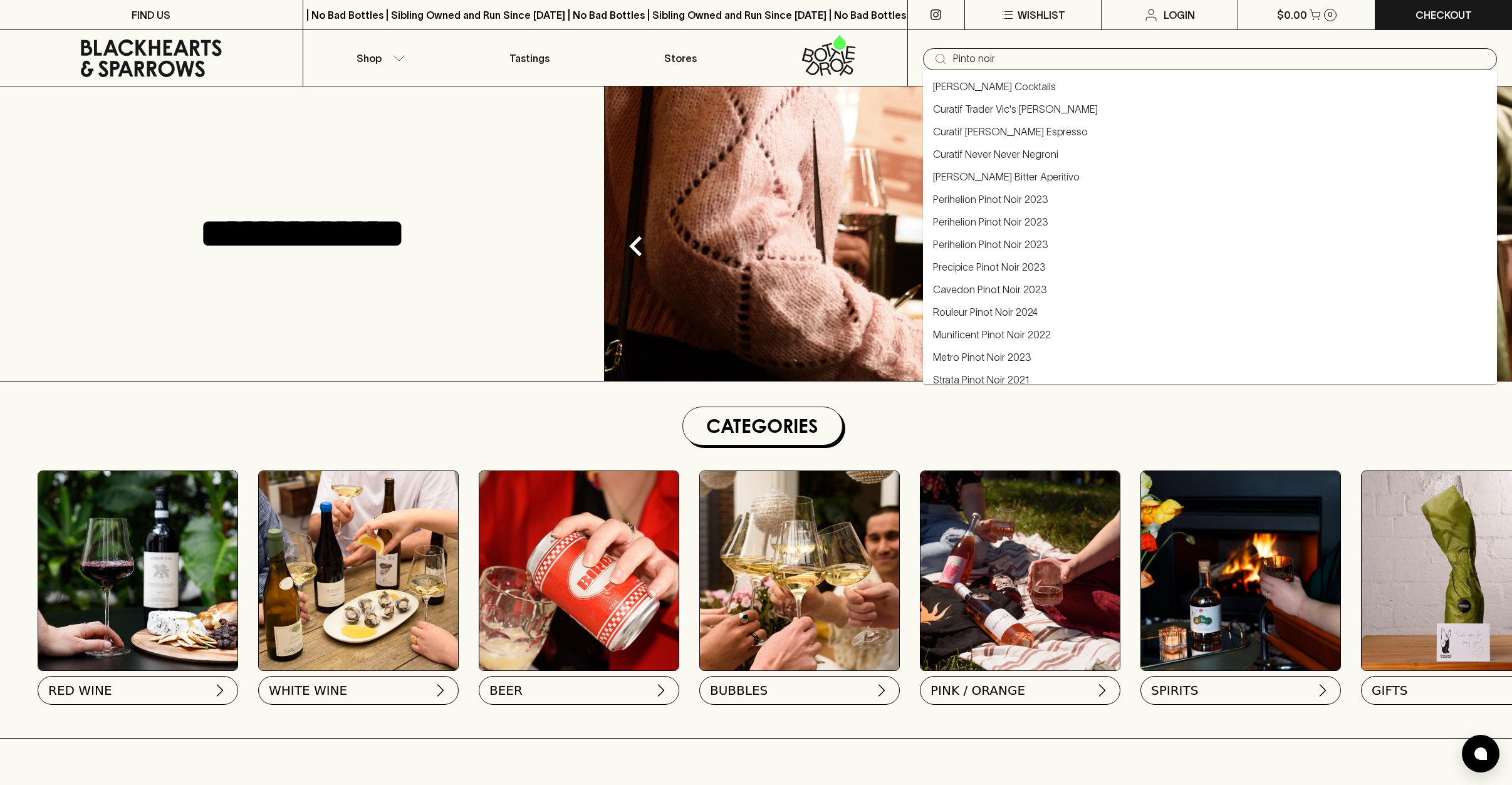
type input "Pinto noir"
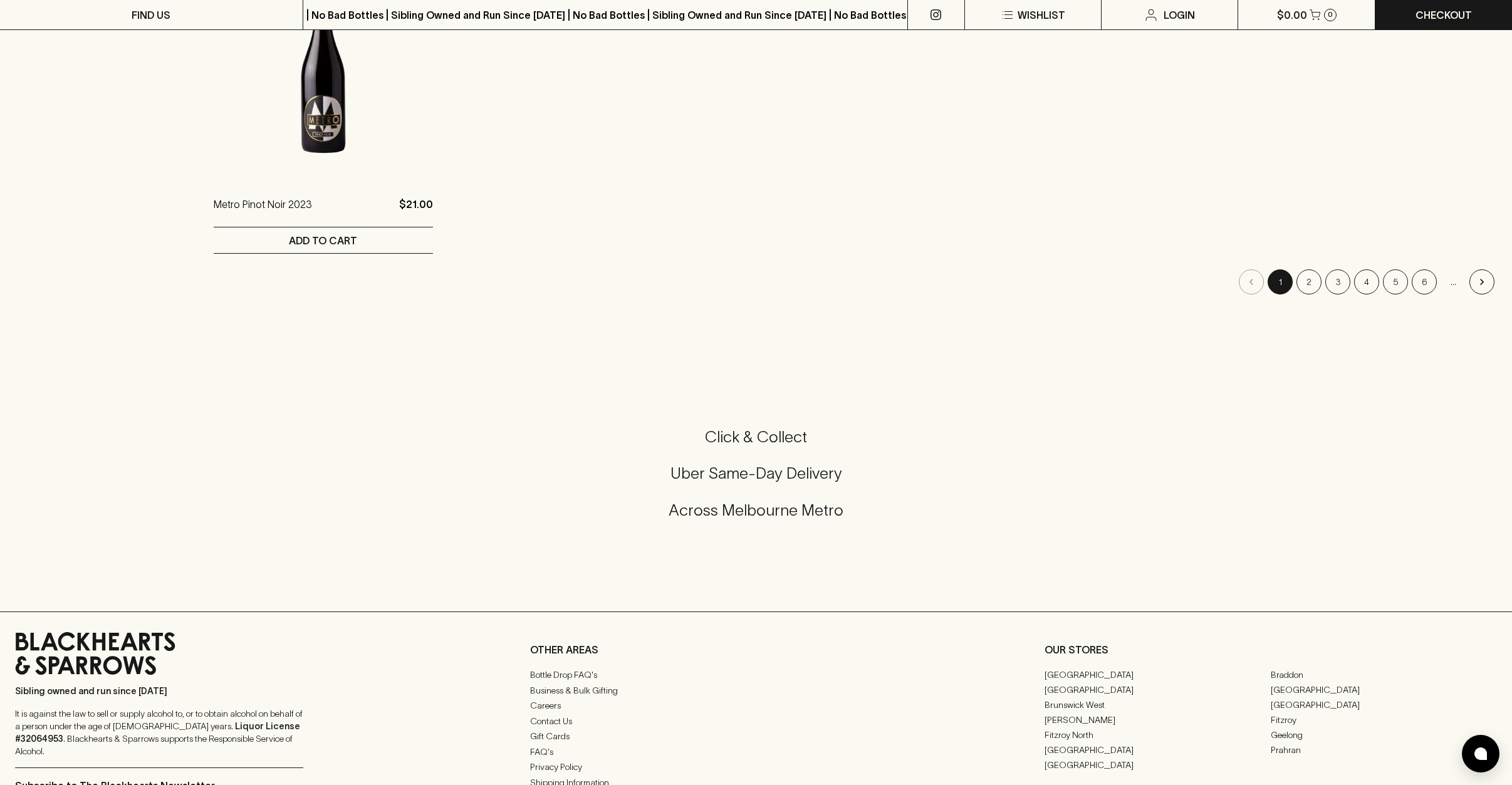
scroll to position [638, 0]
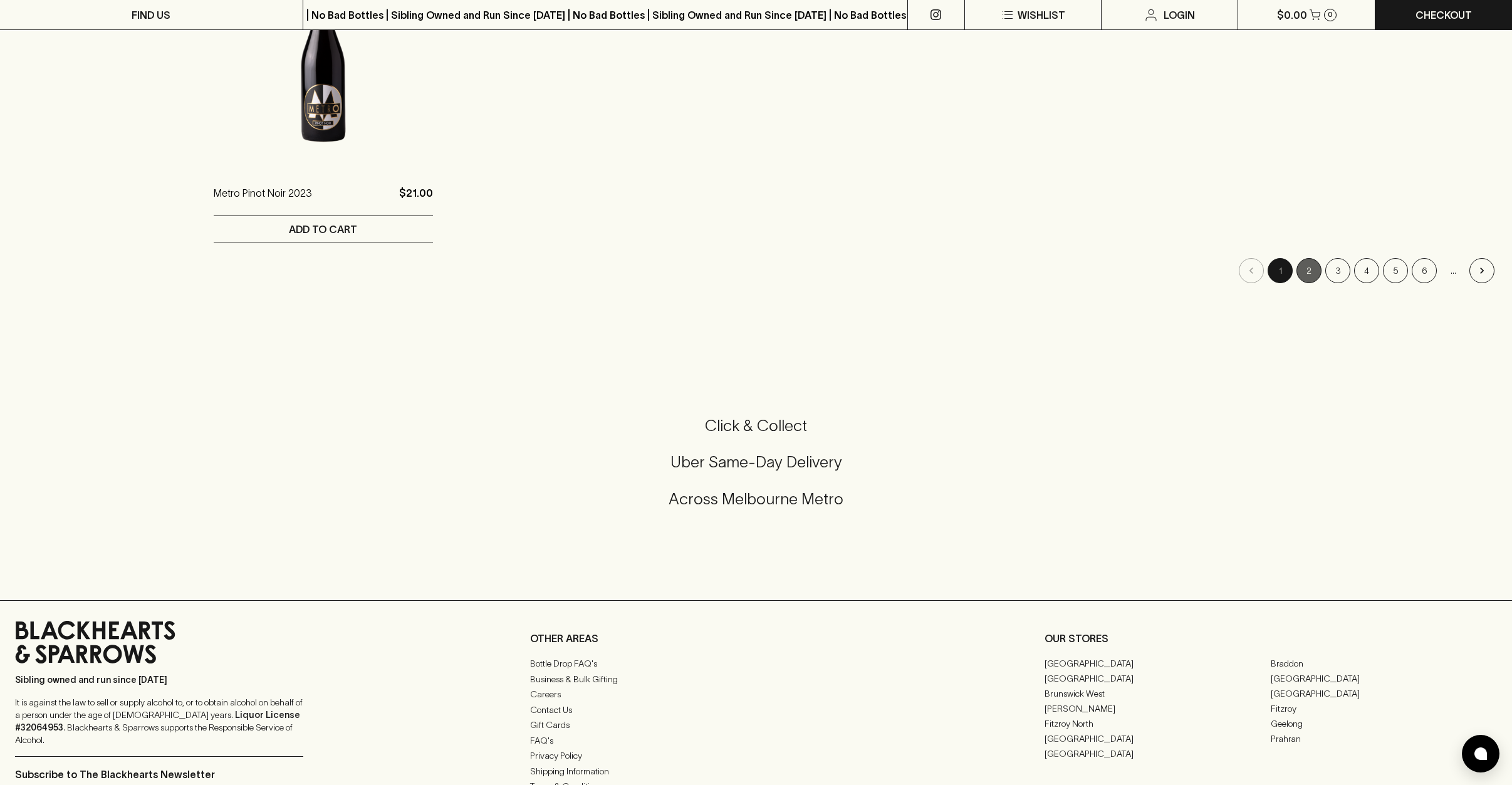
click at [1313, 265] on button "2" at bounding box center [1309, 271] width 25 height 25
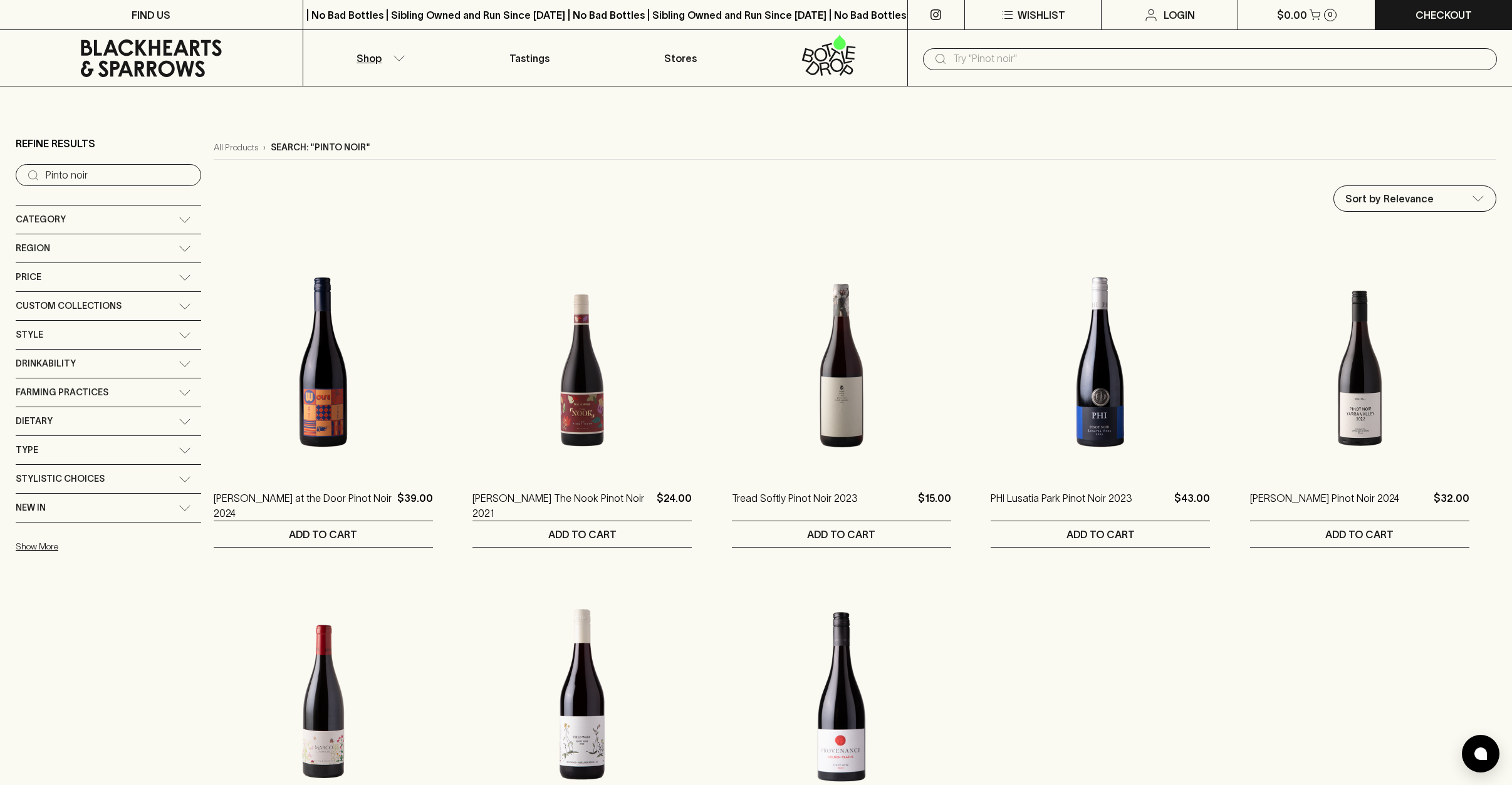
click at [1004, 56] on input "text" at bounding box center [1220, 59] width 534 height 20
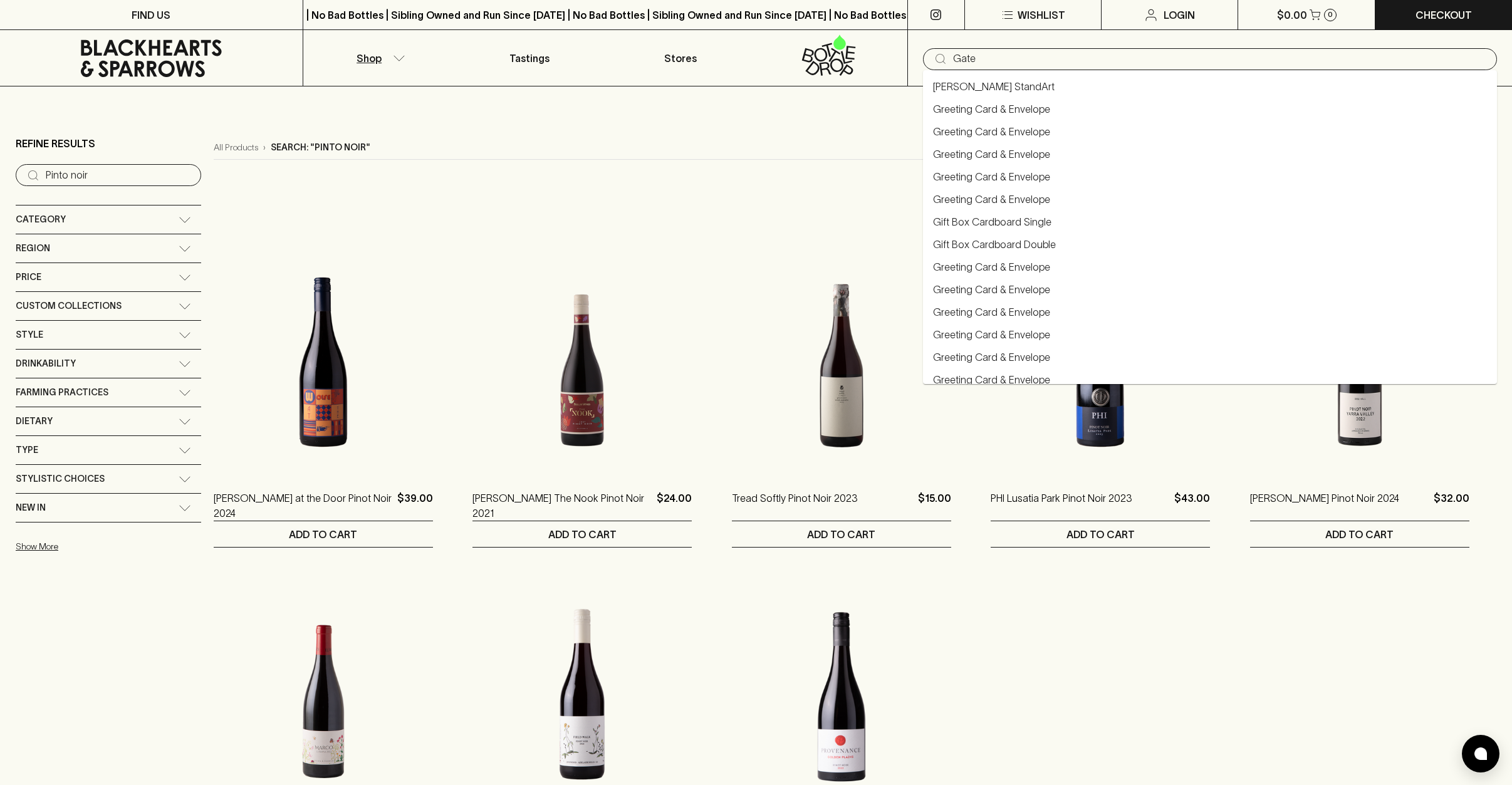
type input "Gate"
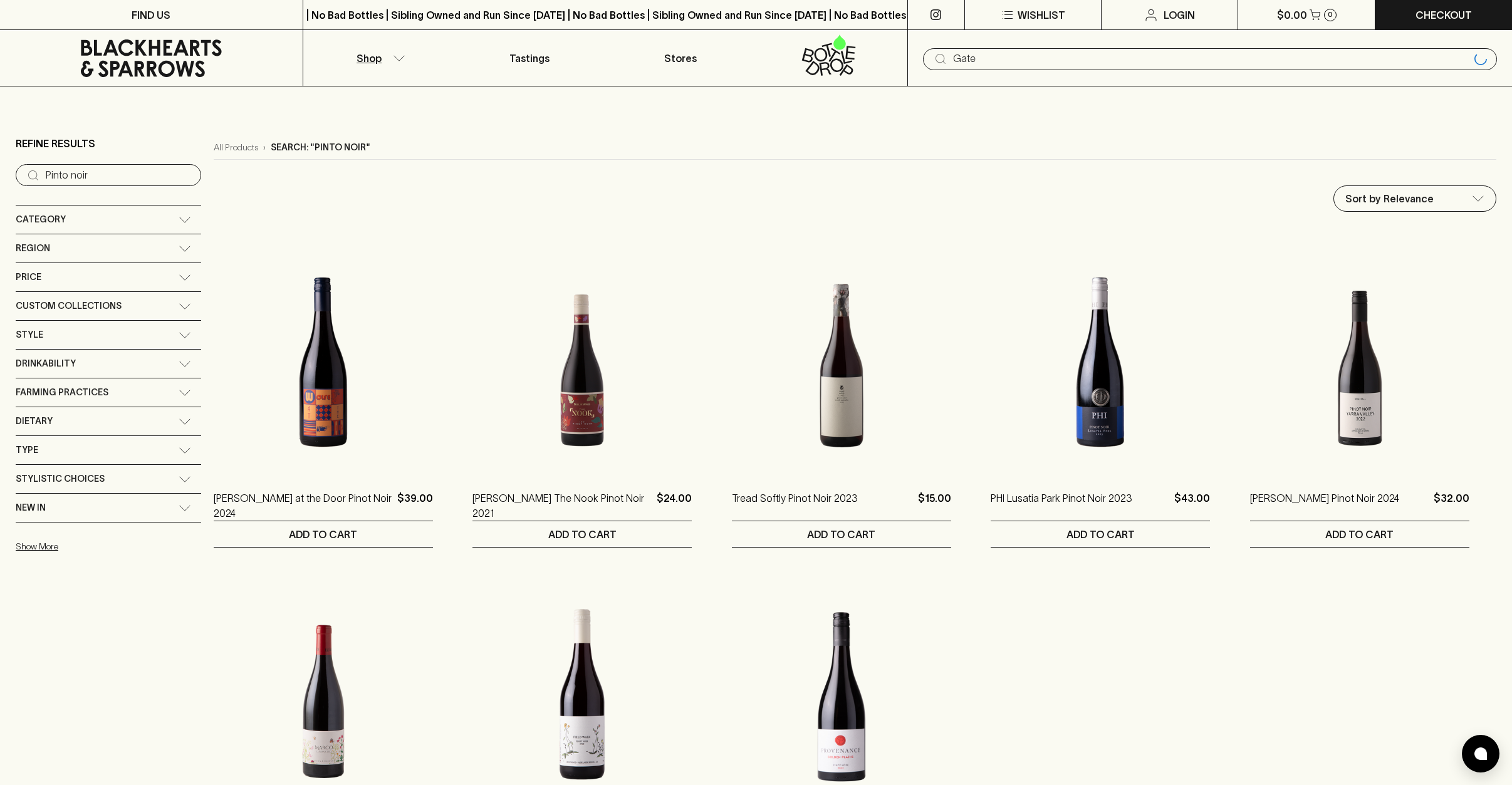
type input "Gate"
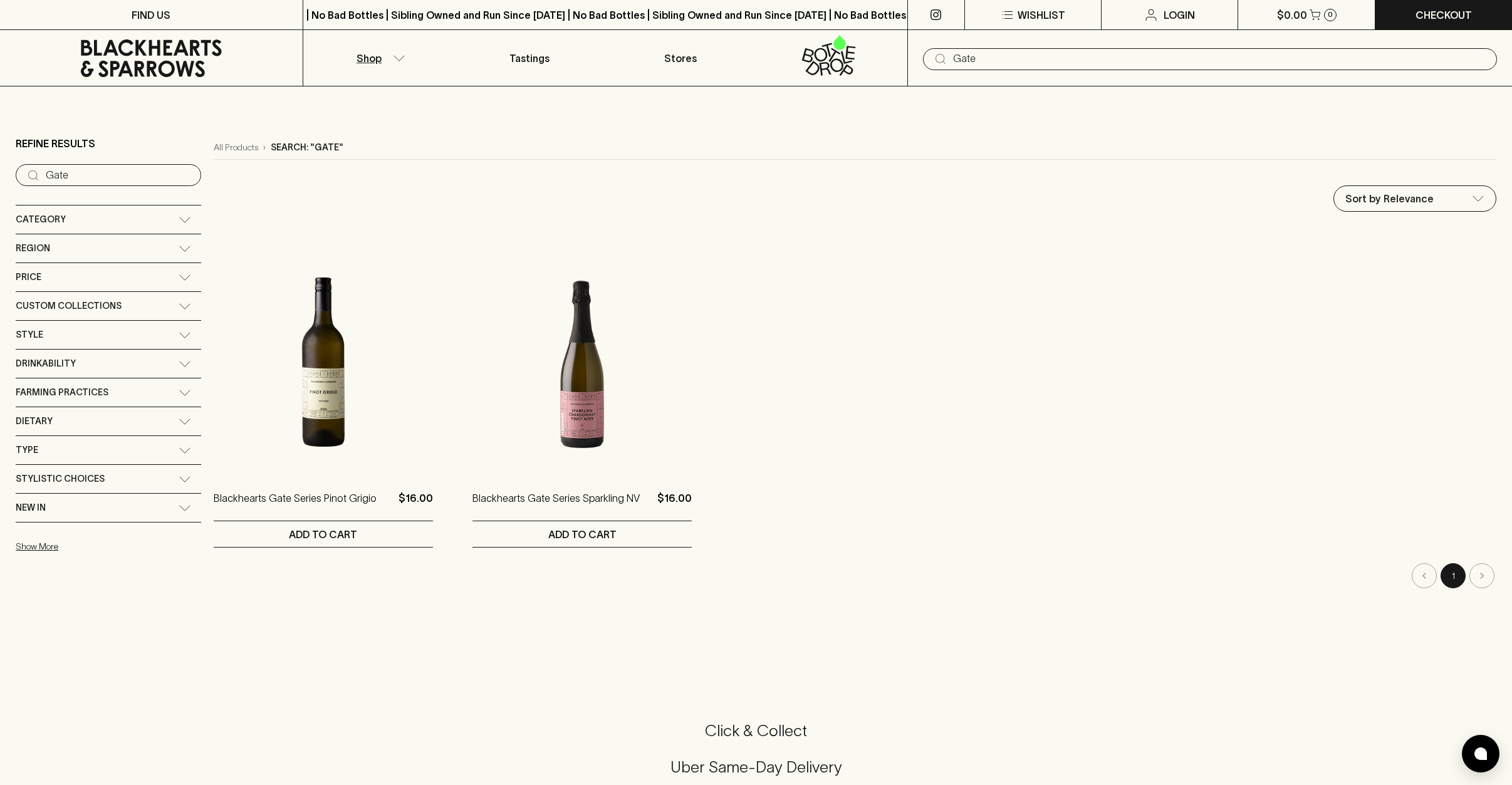
scroll to position [4, 0]
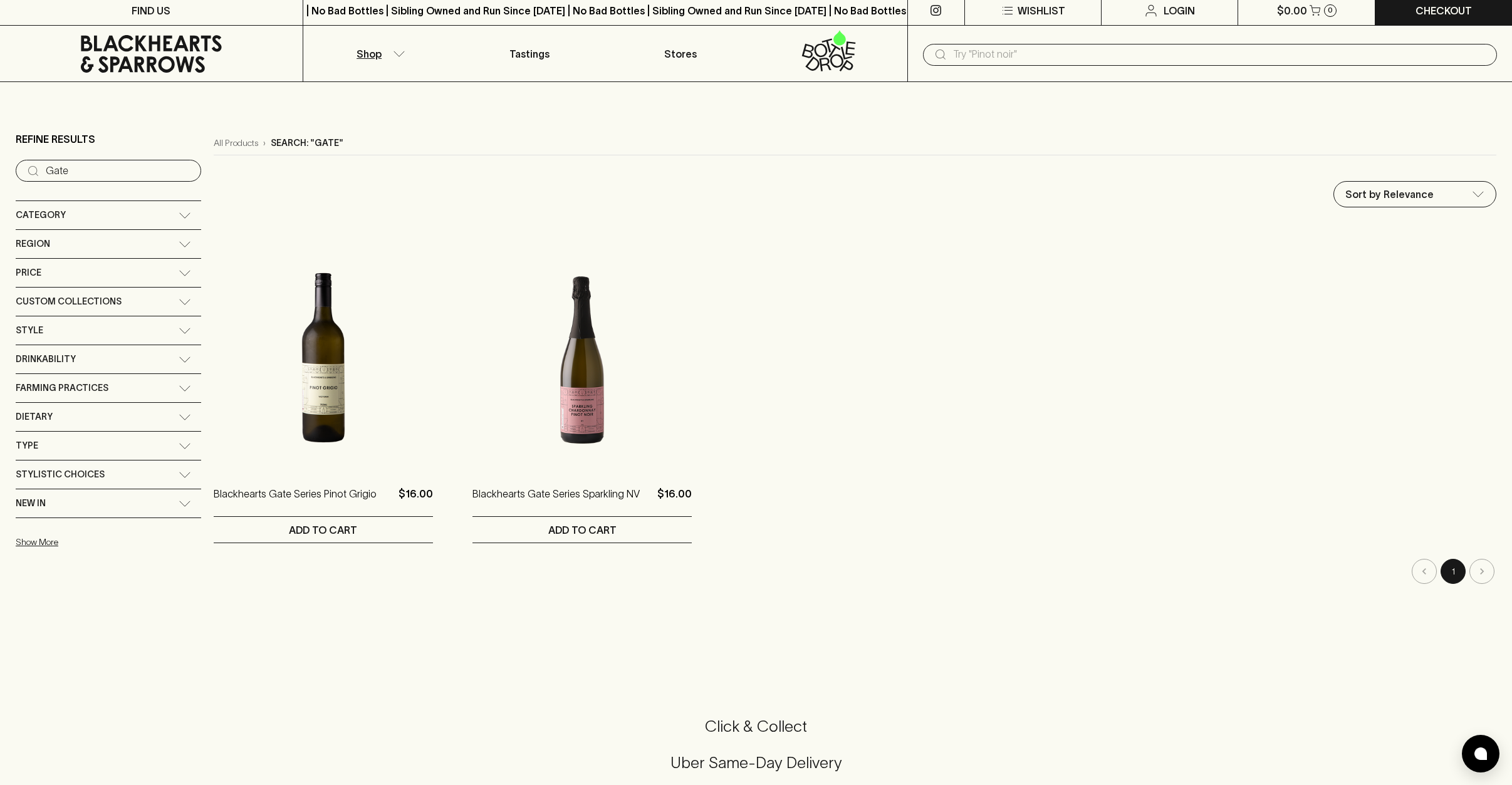
click at [1484, 574] on li "pagination navigation" at bounding box center [1482, 572] width 29 height 25
